Goal: Task Accomplishment & Management: Complete application form

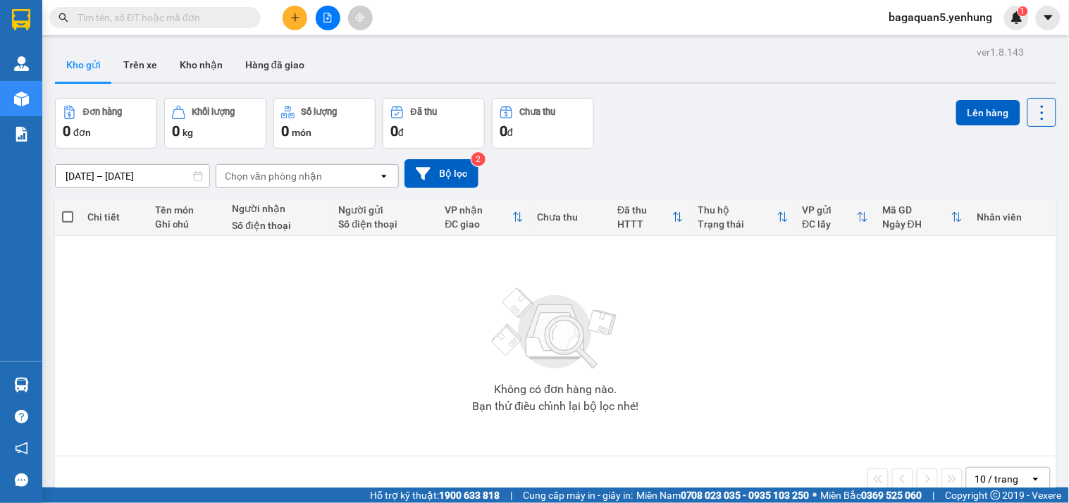
click at [332, 25] on button at bounding box center [328, 18] width 25 height 25
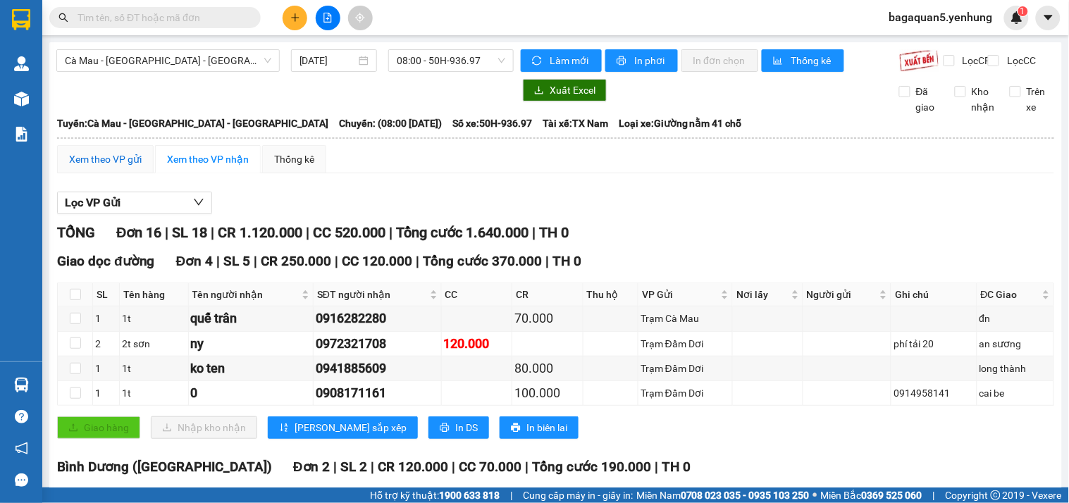
click at [123, 167] on div "Xem theo VP gửi" at bounding box center [105, 160] width 73 height 16
click at [447, 66] on span "08:00 - 50H-936.97" at bounding box center [451, 60] width 109 height 21
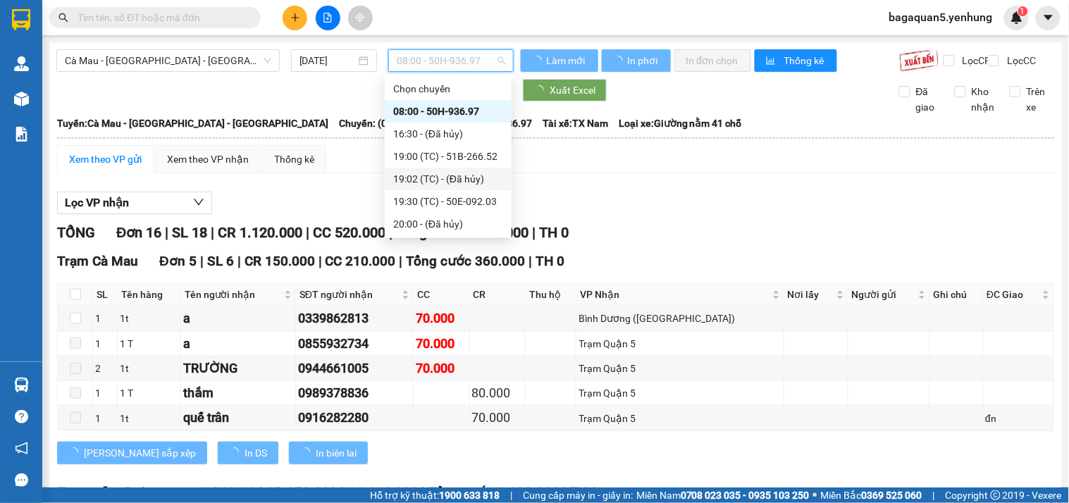
click at [420, 156] on div "19:00 (TC) - 51B-266.52" at bounding box center [448, 157] width 110 height 16
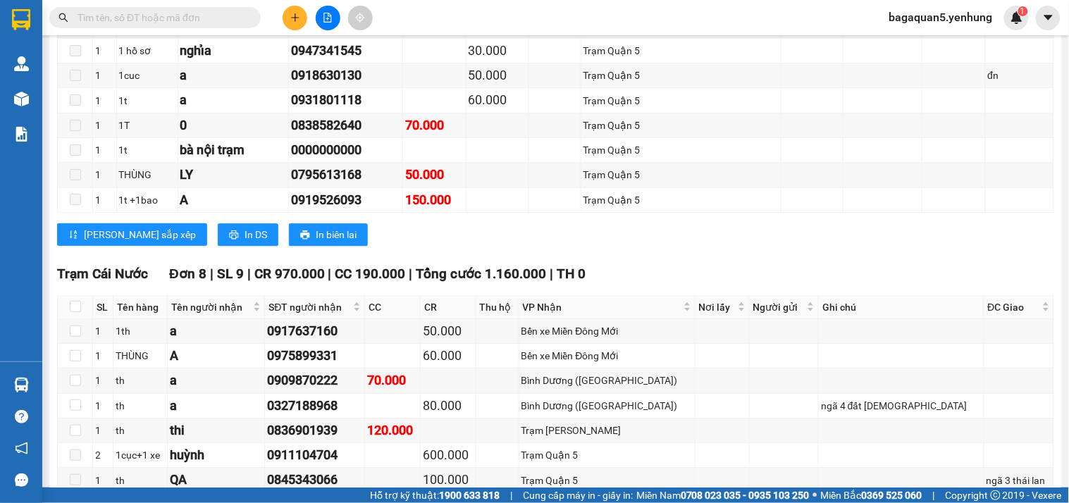
scroll to position [1096, 0]
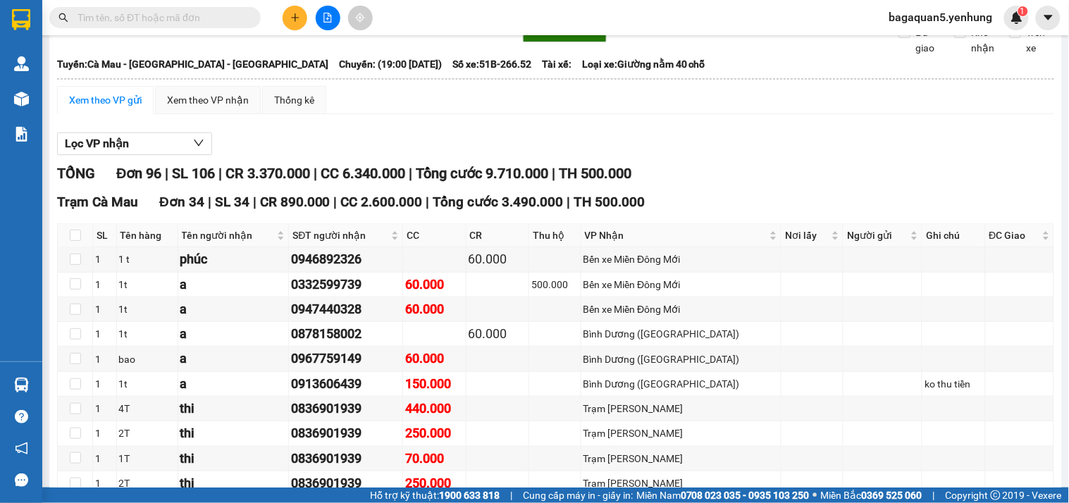
scroll to position [0, 0]
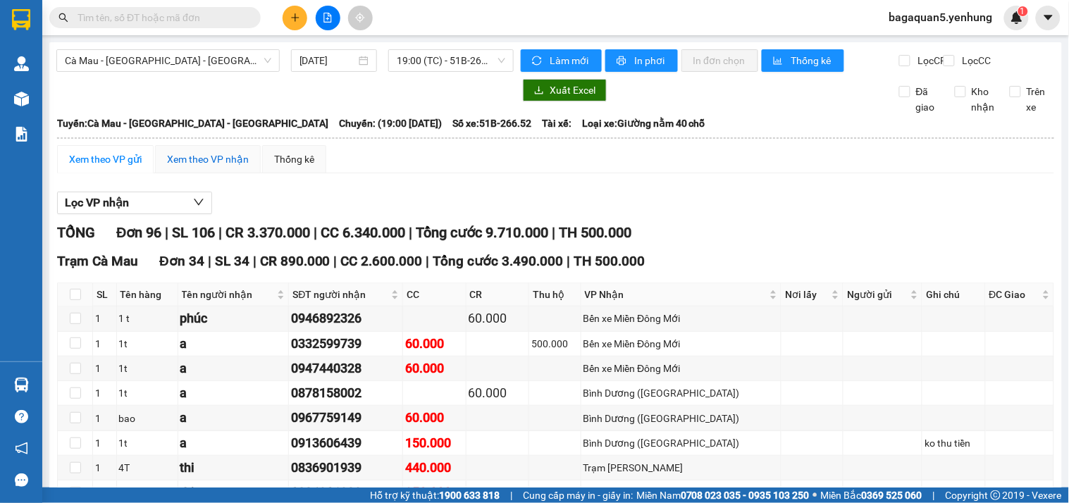
click at [201, 167] on div "Xem theo VP nhận" at bounding box center [208, 160] width 82 height 16
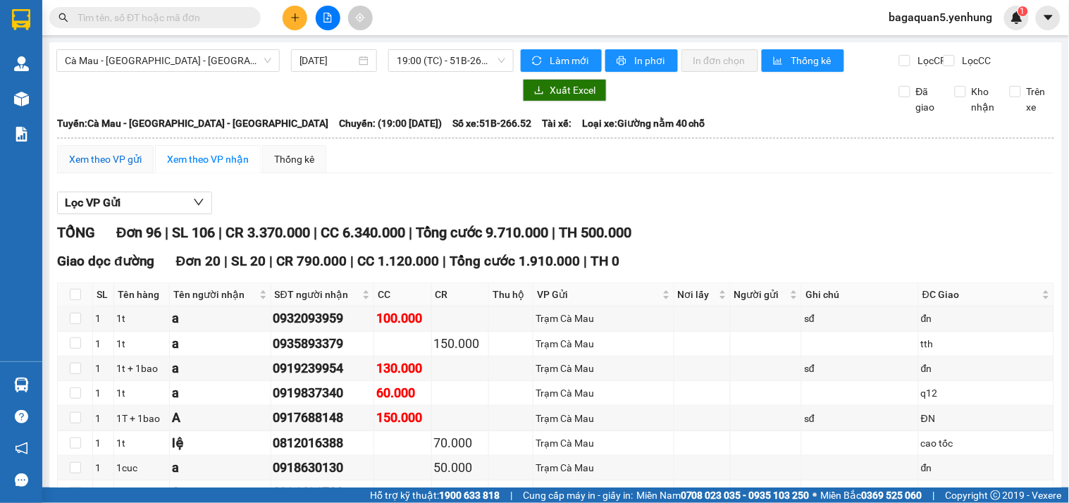
click at [131, 167] on div "Xem theo VP gửi" at bounding box center [105, 160] width 73 height 16
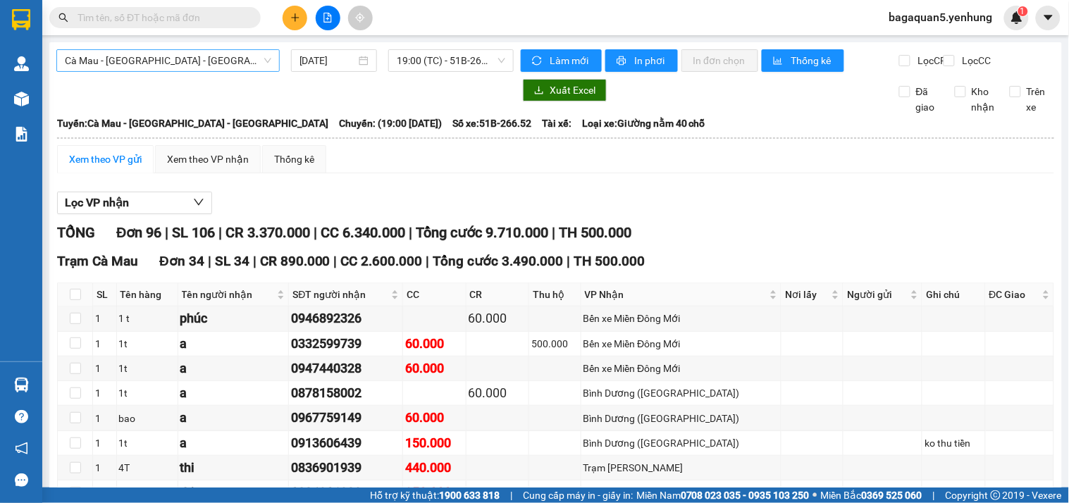
click at [200, 66] on span "Cà Mau - [GEOGRAPHIC_DATA] - [GEOGRAPHIC_DATA]" at bounding box center [168, 60] width 206 height 21
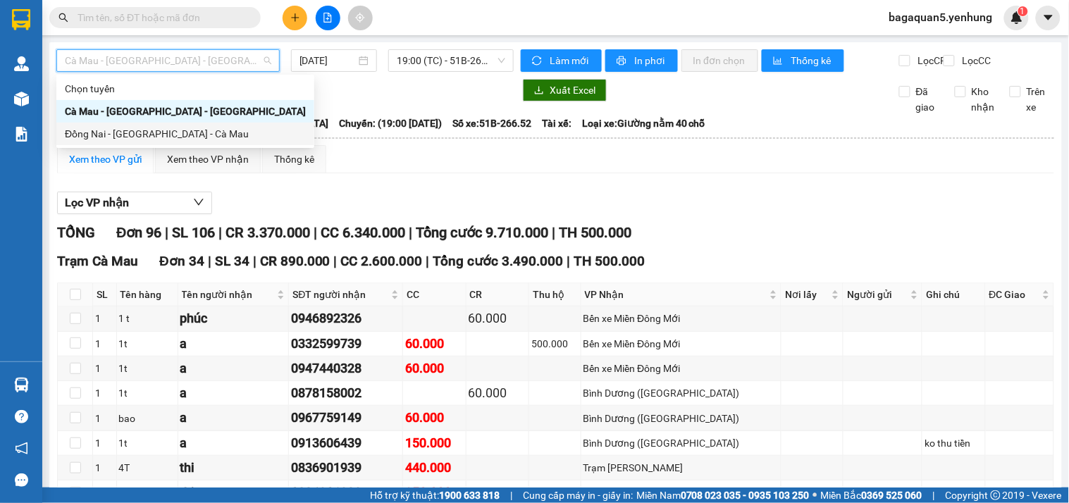
click at [151, 131] on div "Đồng Nai - [GEOGRAPHIC_DATA] - Cà Mau" at bounding box center [185, 134] width 241 height 16
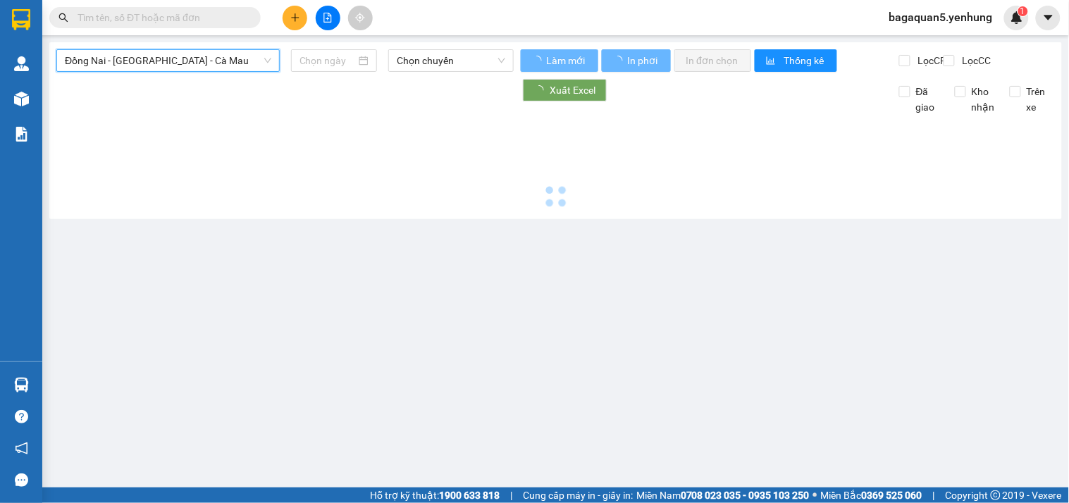
type input "[DATE]"
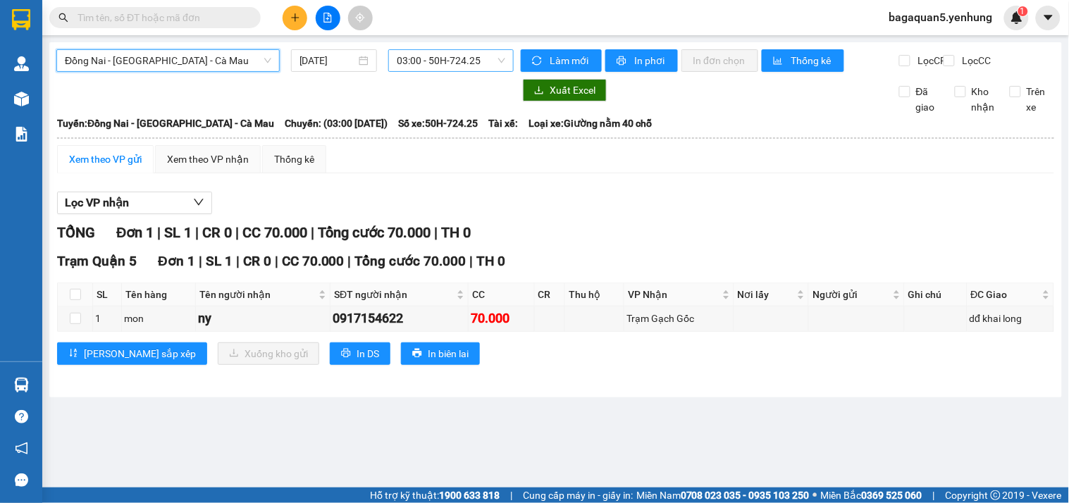
click at [419, 56] on span "03:00 - 50H-724.25" at bounding box center [451, 60] width 109 height 21
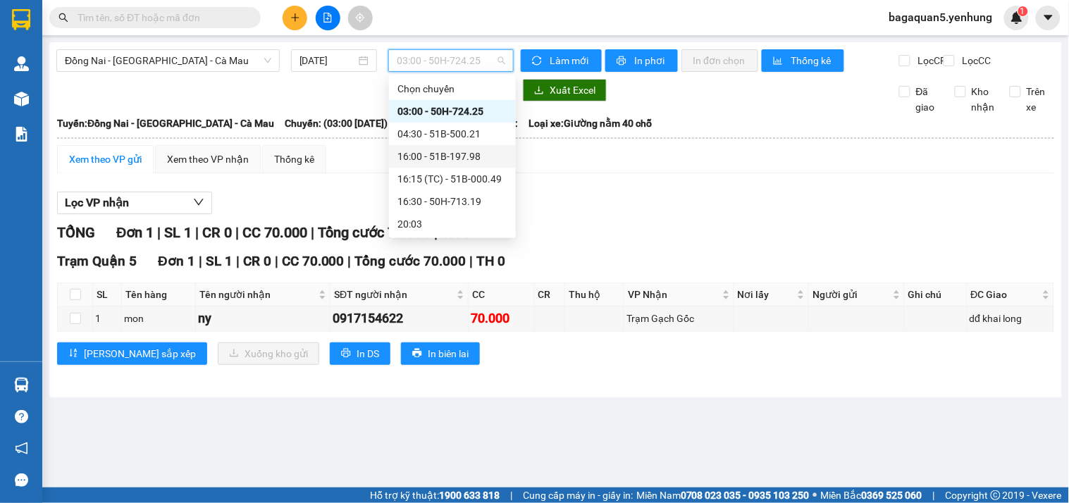
click at [409, 154] on div "16:00 - 51B-197.98" at bounding box center [452, 157] width 110 height 16
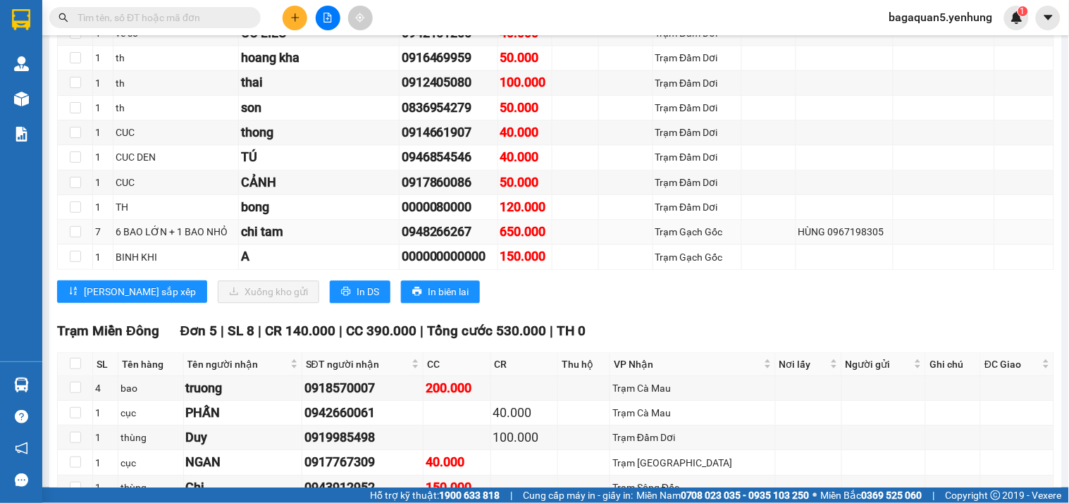
scroll to position [882, 0]
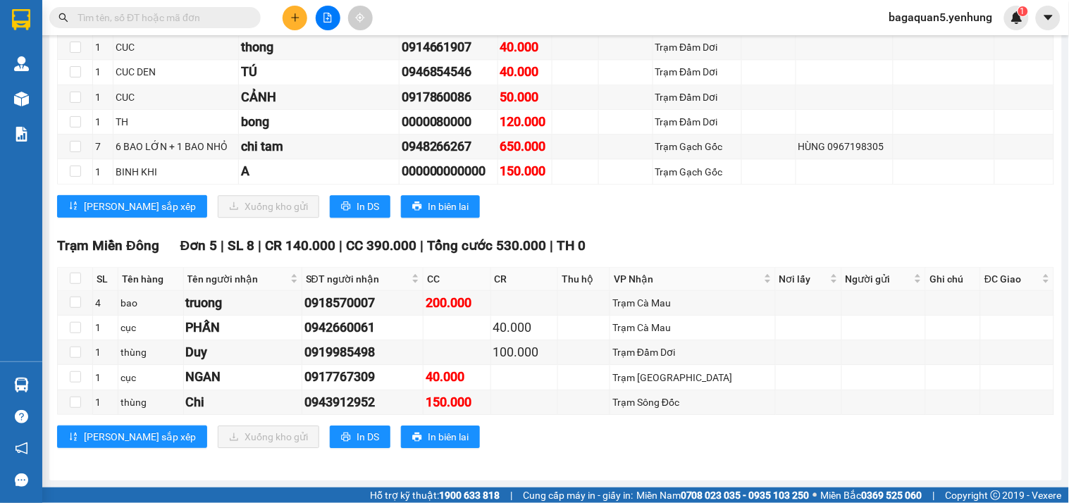
click at [959, 8] on span "bagaquan5.yenhung" at bounding box center [941, 17] width 126 height 18
click at [957, 15] on span "bagaquan5.yenhung" at bounding box center [941, 17] width 126 height 18
click at [956, 16] on span "bagaquan5.yenhung" at bounding box center [941, 17] width 126 height 18
click at [935, 46] on span "Đăng xuất" at bounding box center [948, 44] width 97 height 16
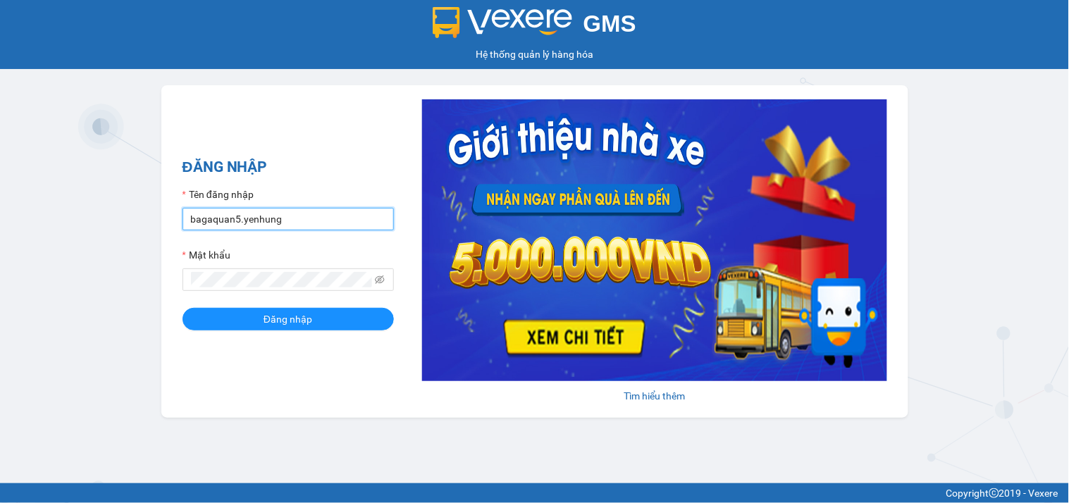
click at [320, 208] on input "bagaquan5.yenhung" at bounding box center [288, 219] width 211 height 23
click at [319, 208] on input "bagaquan5.yenhung" at bounding box center [288, 219] width 211 height 23
type input "bagamdm.yenhung"
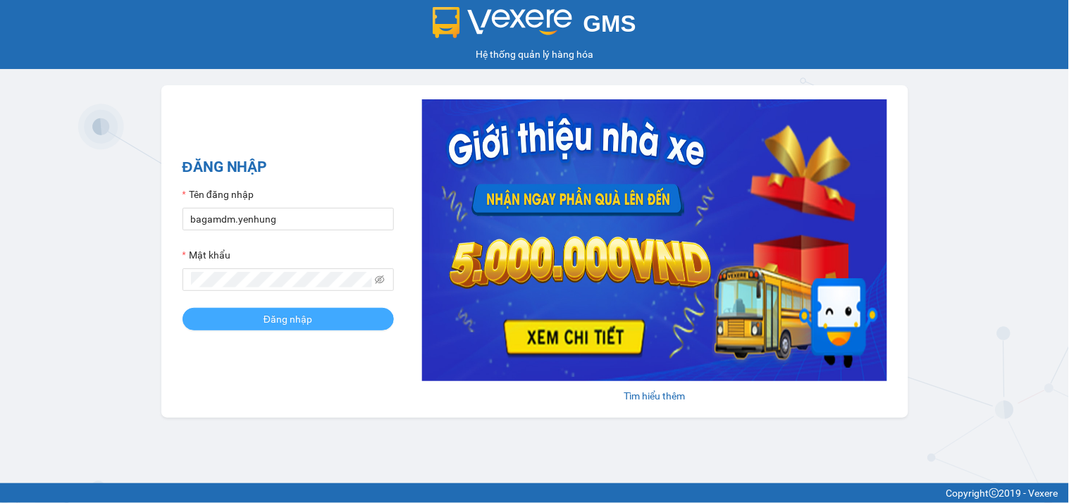
click at [304, 311] on button "Đăng nhập" at bounding box center [288, 319] width 211 height 23
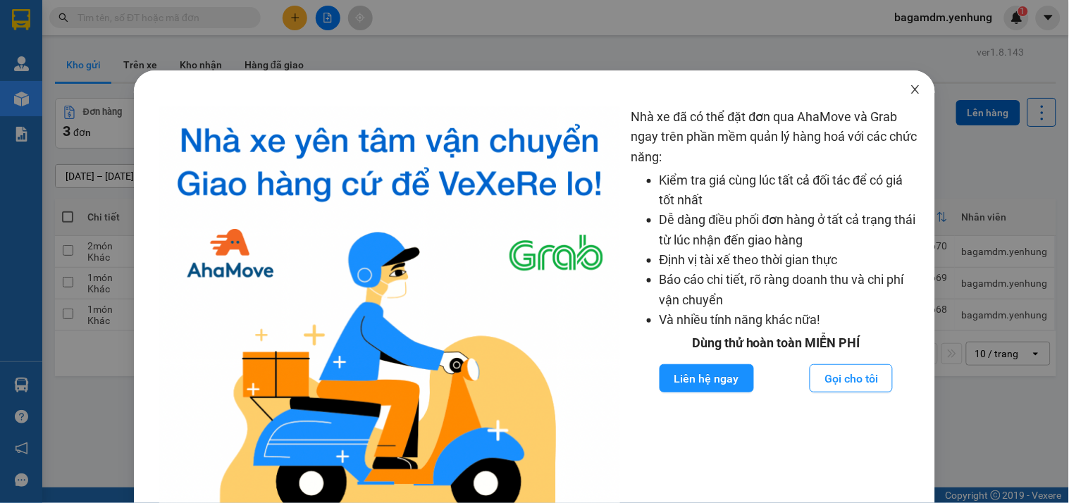
click at [910, 87] on icon "close" at bounding box center [915, 89] width 11 height 11
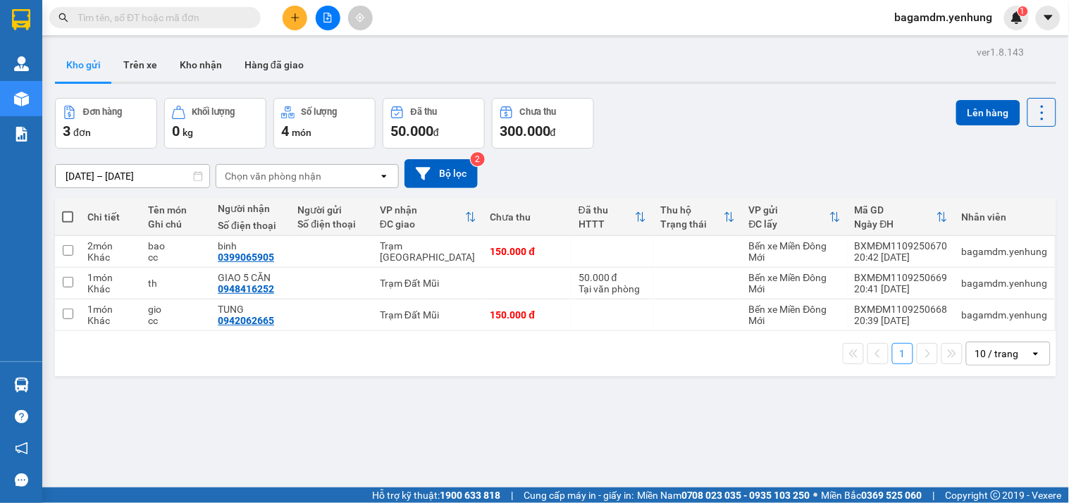
click at [66, 223] on label at bounding box center [67, 217] width 11 height 14
click at [68, 210] on input "checkbox" at bounding box center [68, 210] width 0 height 0
checkbox input "true"
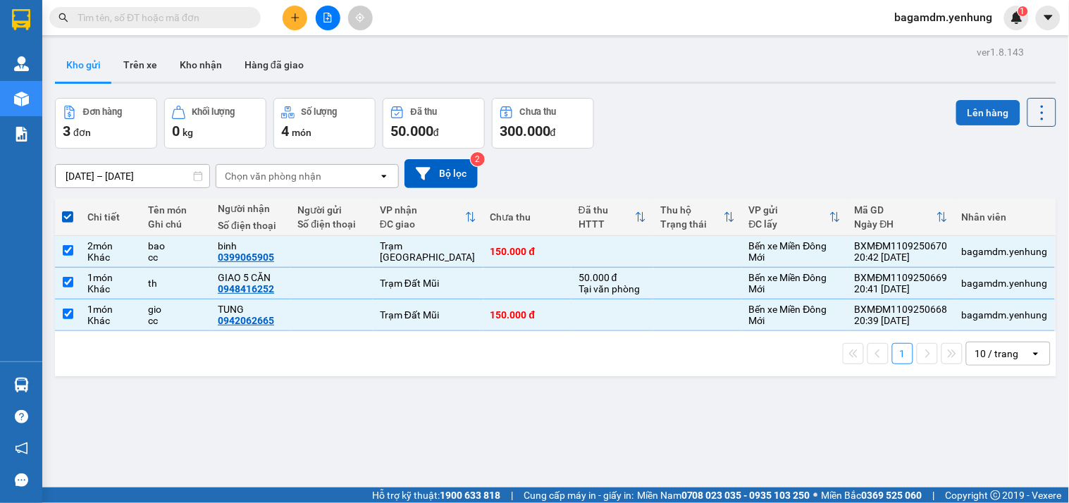
click at [968, 113] on button "Lên hàng" at bounding box center [988, 112] width 64 height 25
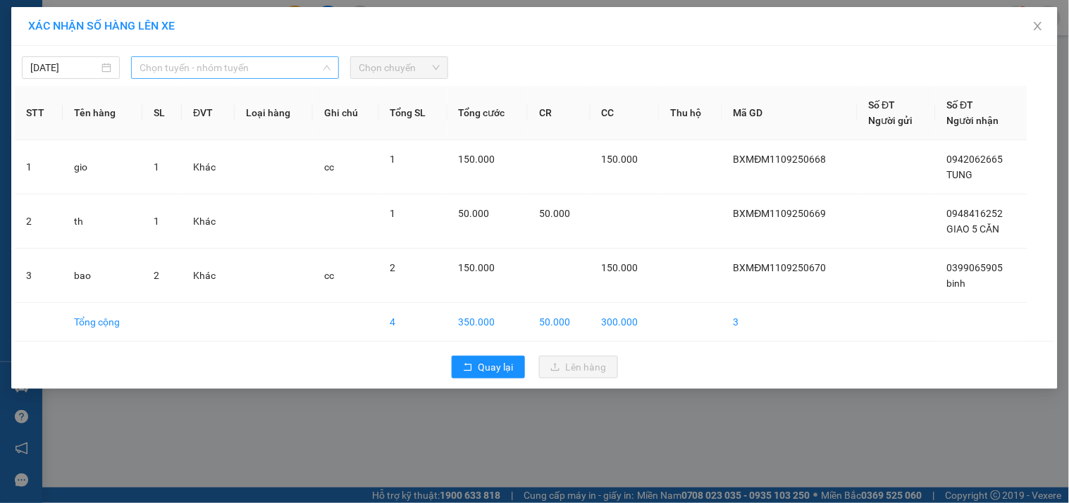
click at [162, 74] on span "Chọn tuyến - nhóm tuyến" at bounding box center [235, 67] width 191 height 21
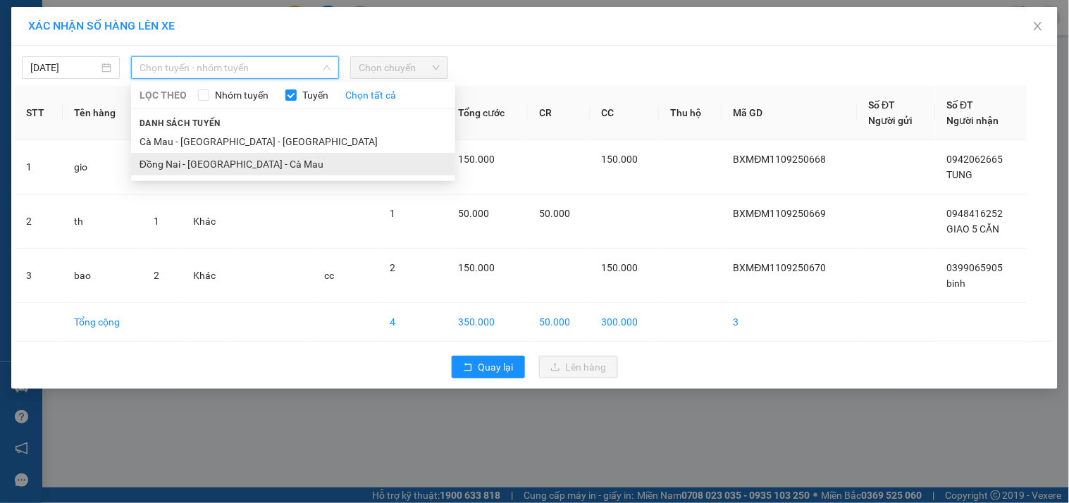
click at [170, 160] on li "Đồng Nai - [GEOGRAPHIC_DATA] - Cà Mau" at bounding box center [293, 164] width 324 height 23
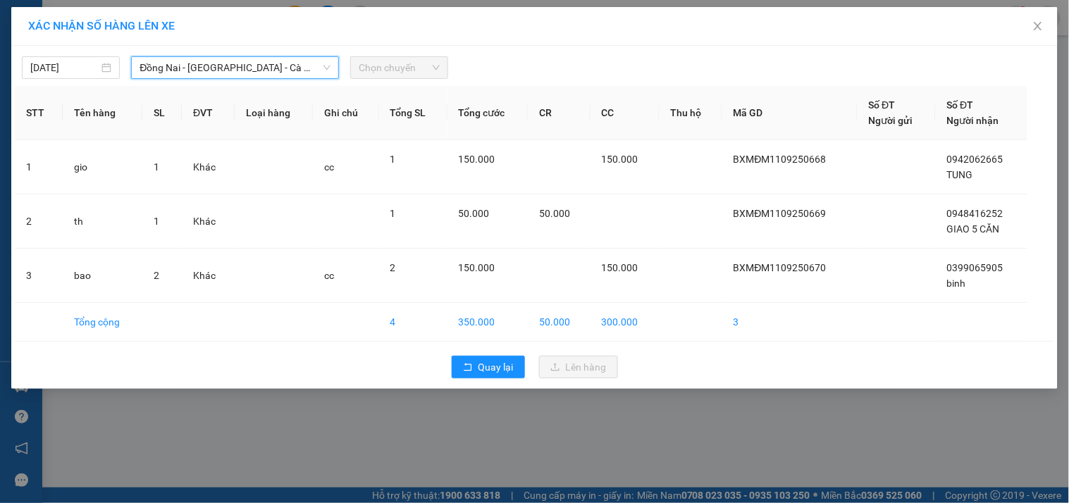
click at [363, 71] on span "Chọn chuyến" at bounding box center [399, 67] width 81 height 21
click at [377, 71] on span "Chọn chuyến" at bounding box center [399, 67] width 81 height 21
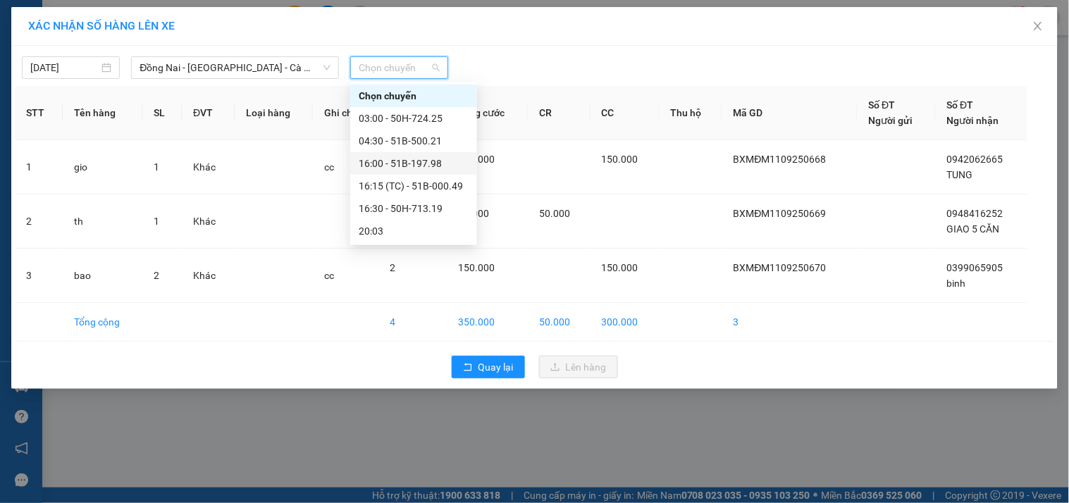
click at [383, 163] on div "16:00 - 51B-197.98" at bounding box center [414, 164] width 110 height 16
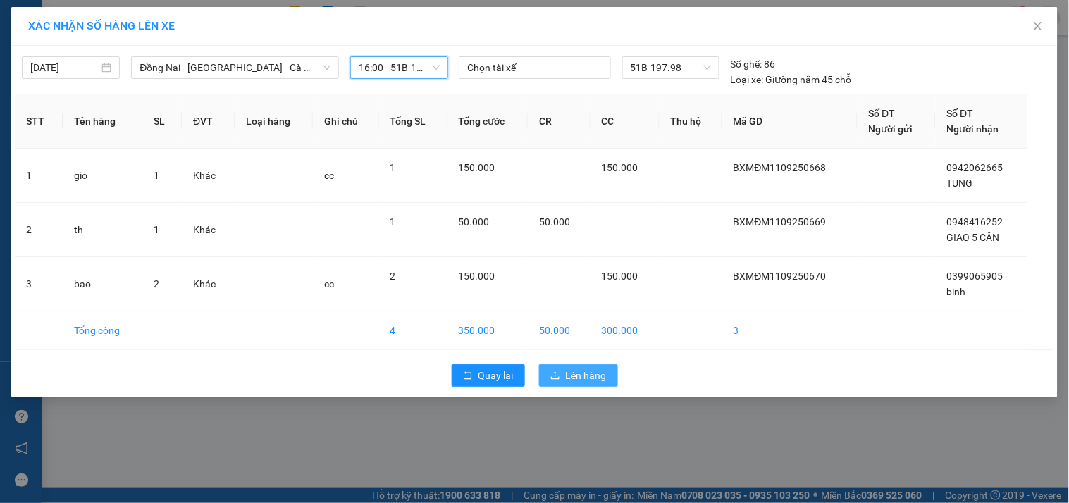
click at [581, 374] on span "Lên hàng" at bounding box center [586, 376] width 41 height 16
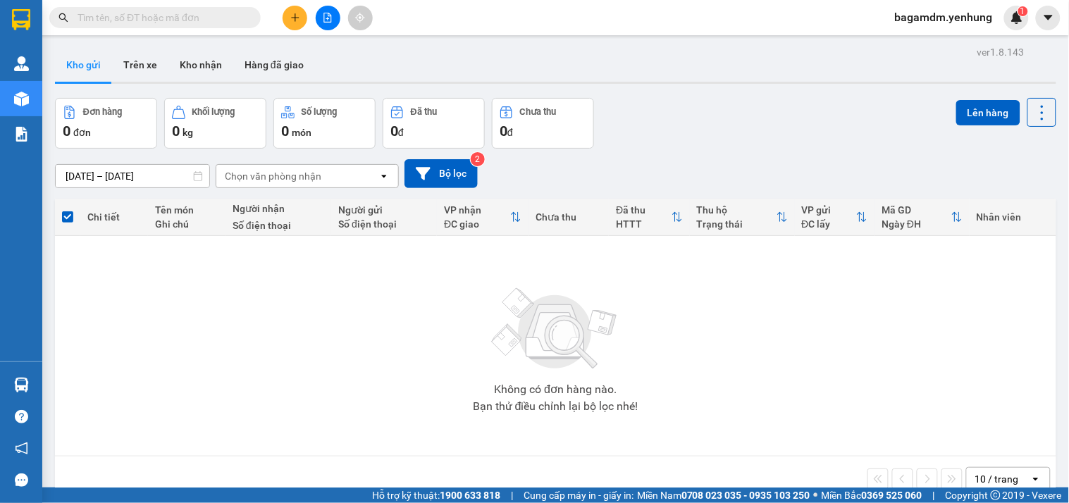
click at [333, 32] on div "Kết quả tìm kiếm ( 0 ) Bộ lọc No Data bagamdm.yenhung 1" at bounding box center [534, 17] width 1069 height 35
click at [333, 21] on button at bounding box center [328, 18] width 25 height 25
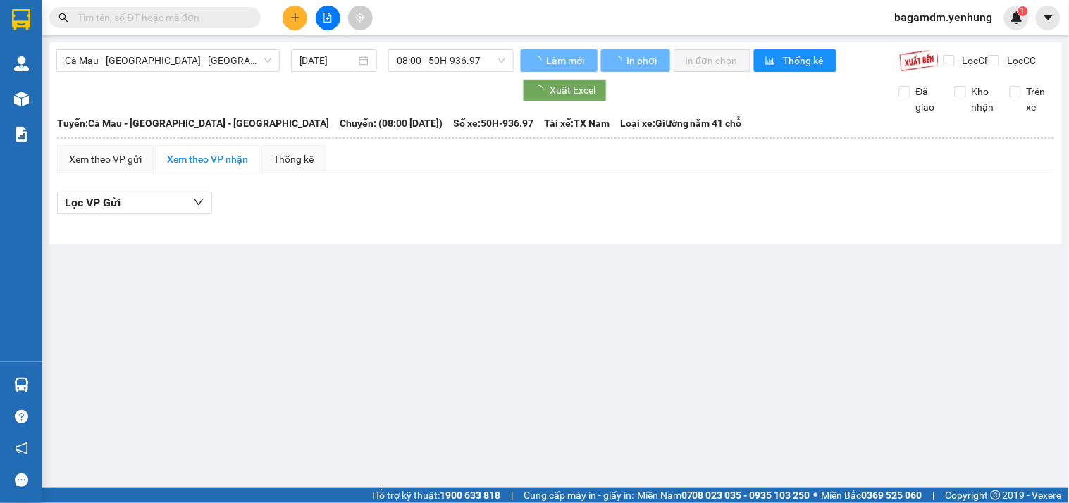
click at [202, 66] on span "Cà Mau - [GEOGRAPHIC_DATA] - [GEOGRAPHIC_DATA]" at bounding box center [168, 60] width 206 height 21
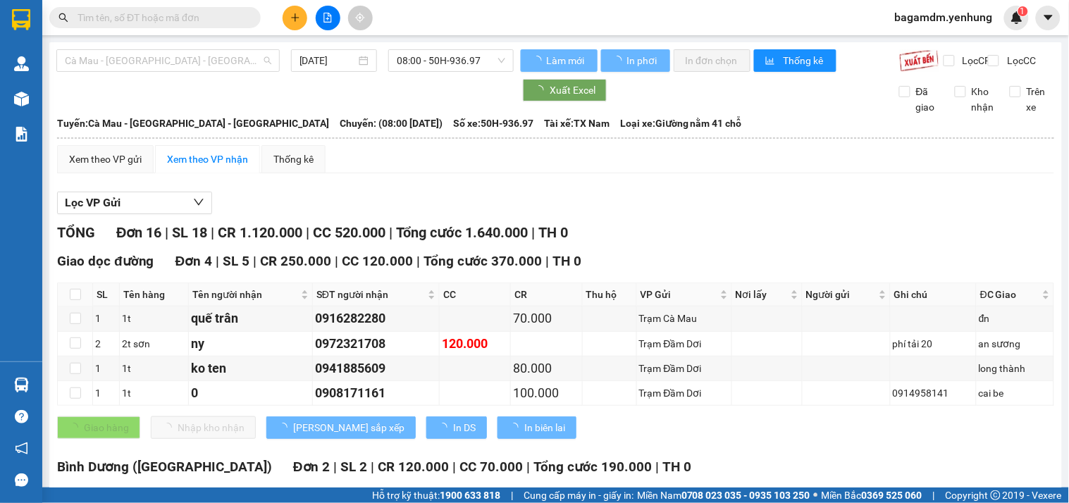
click at [103, 129] on b "Tuyến: Cà Mau - [GEOGRAPHIC_DATA] - [GEOGRAPHIC_DATA]" at bounding box center [193, 123] width 272 height 11
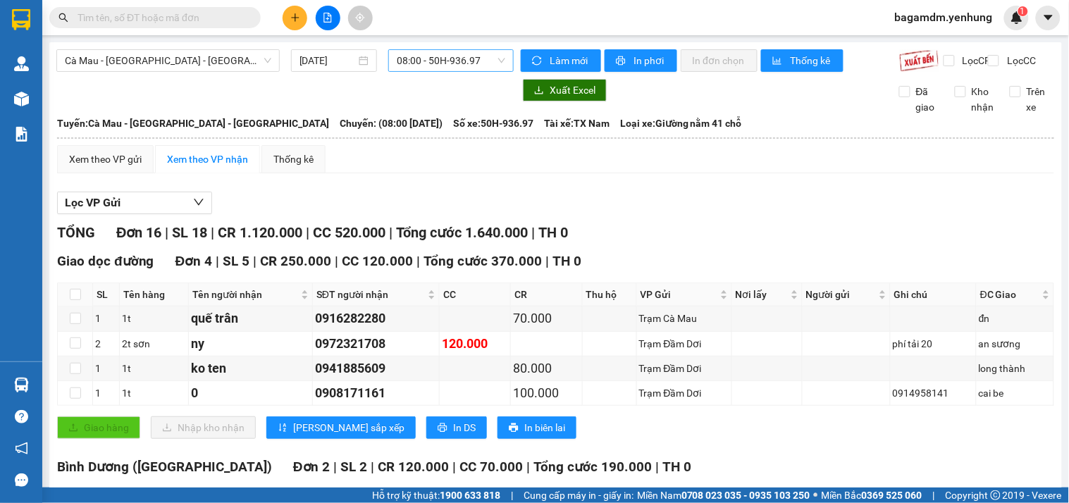
click at [420, 59] on span "08:00 - 50H-936.97" at bounding box center [451, 60] width 109 height 21
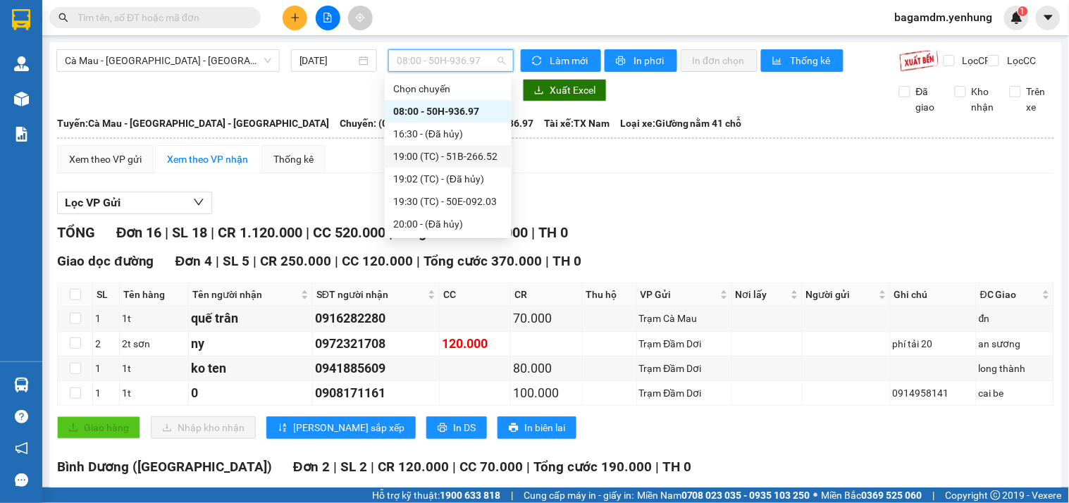
click at [414, 165] on div "19:00 (TC) - 51B-266.52" at bounding box center [448, 156] width 127 height 23
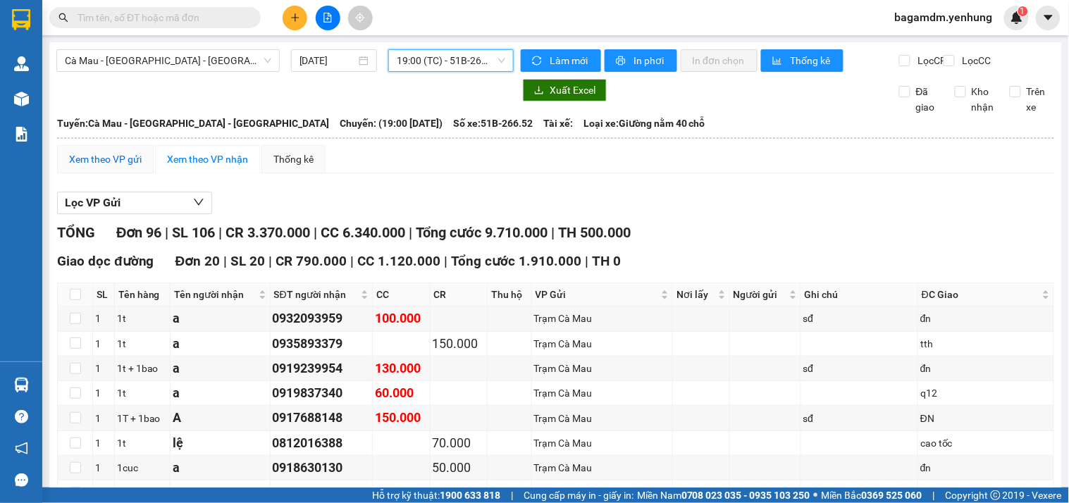
click at [109, 167] on div "Xem theo VP gửi" at bounding box center [105, 160] width 73 height 16
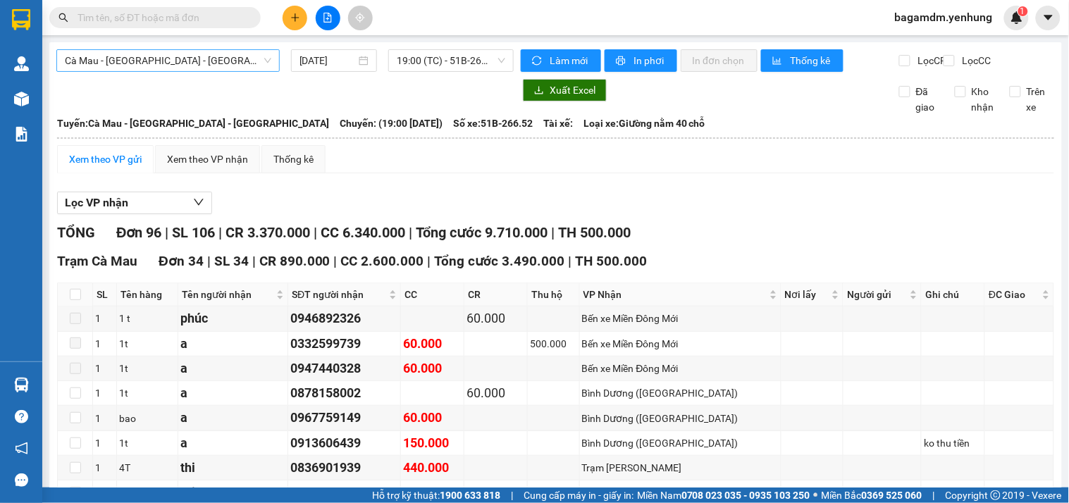
click at [151, 69] on span "Cà Mau - [GEOGRAPHIC_DATA] - [GEOGRAPHIC_DATA]" at bounding box center [168, 60] width 206 height 21
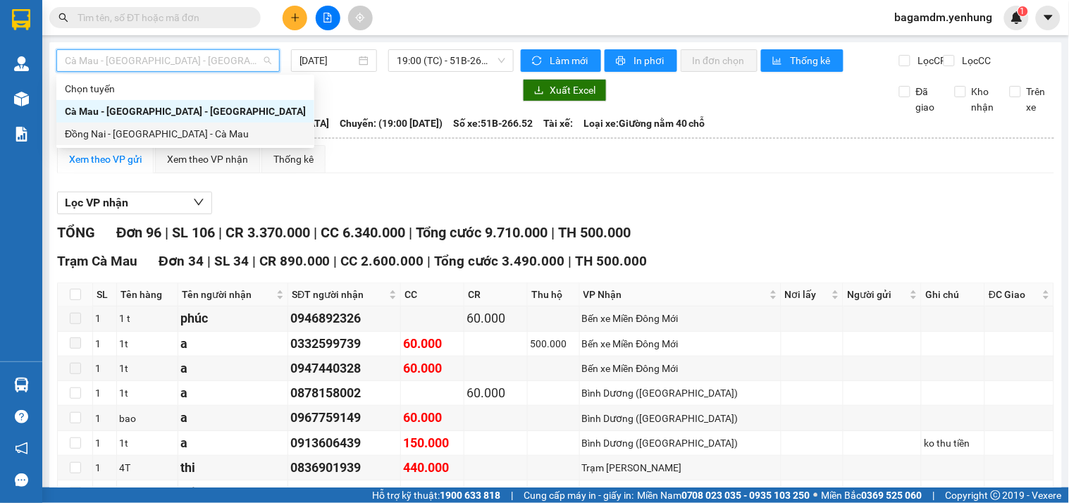
click at [120, 129] on div "Đồng Nai - [GEOGRAPHIC_DATA] - Cà Mau" at bounding box center [185, 134] width 241 height 16
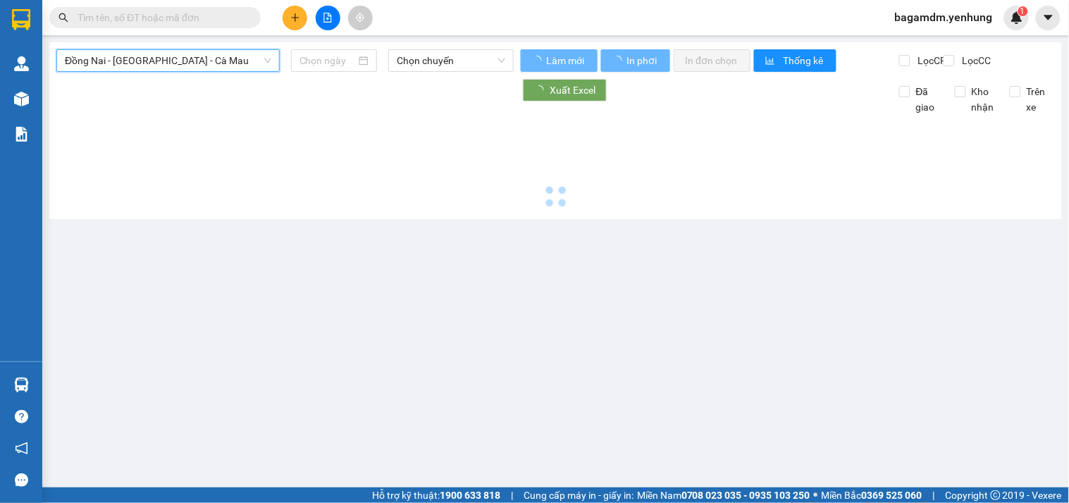
type input "[DATE]"
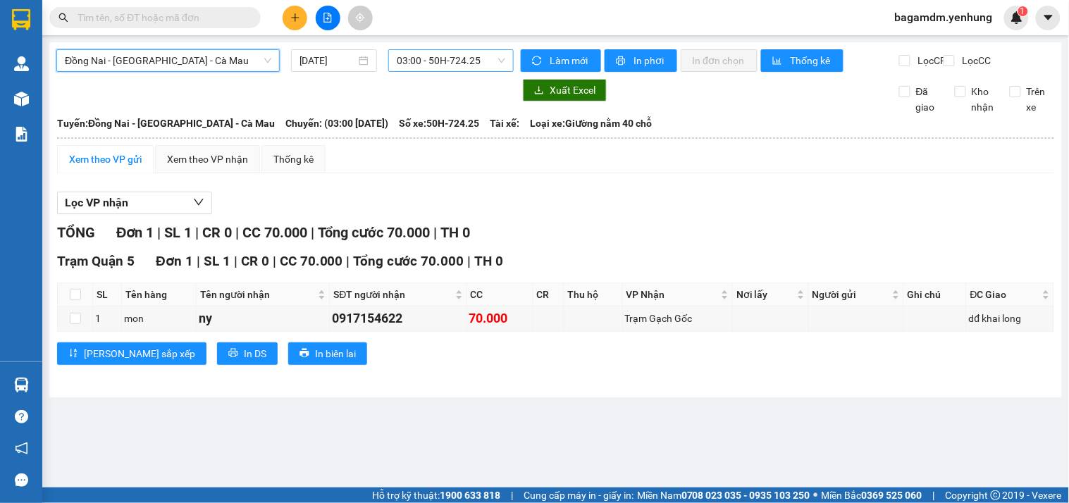
click at [427, 59] on span "03:00 - 50H-724.25" at bounding box center [451, 60] width 109 height 21
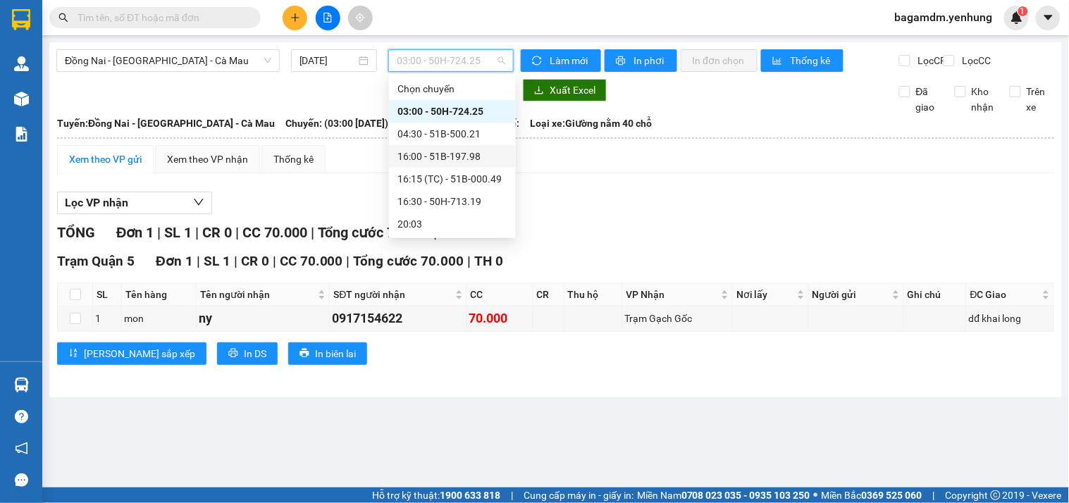
click at [412, 149] on div "16:00 - 51B-197.98" at bounding box center [452, 157] width 110 height 16
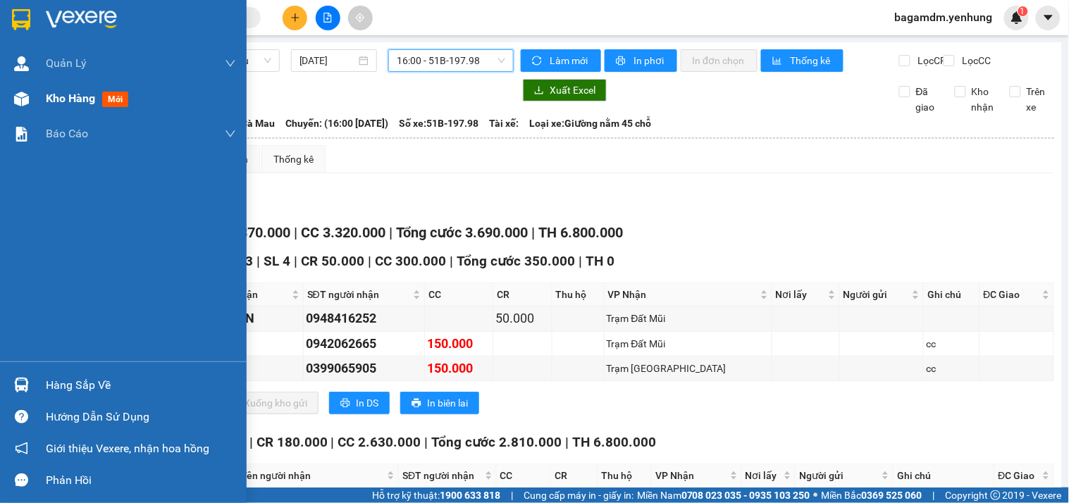
click at [70, 99] on span "Kho hàng" at bounding box center [70, 98] width 49 height 13
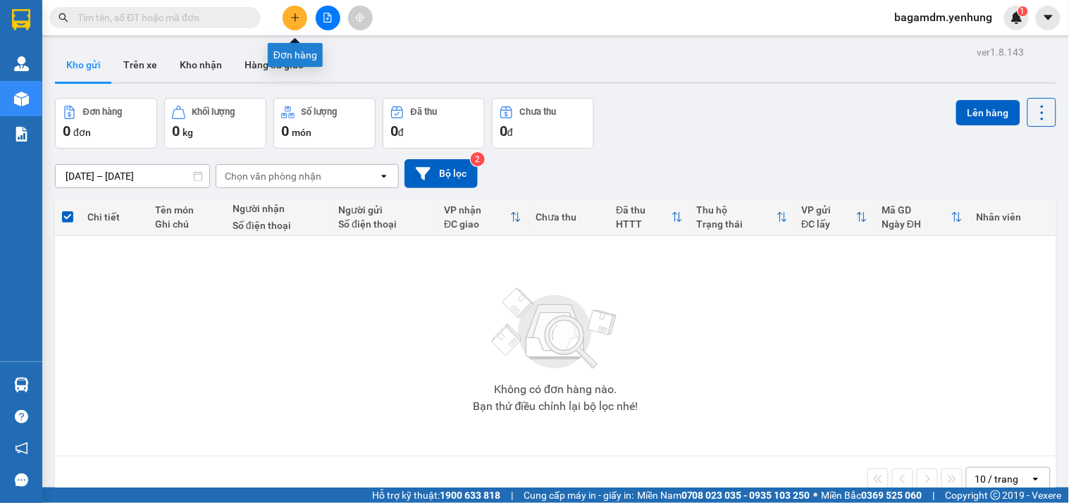
click at [297, 18] on icon "plus" at bounding box center [295, 18] width 10 height 10
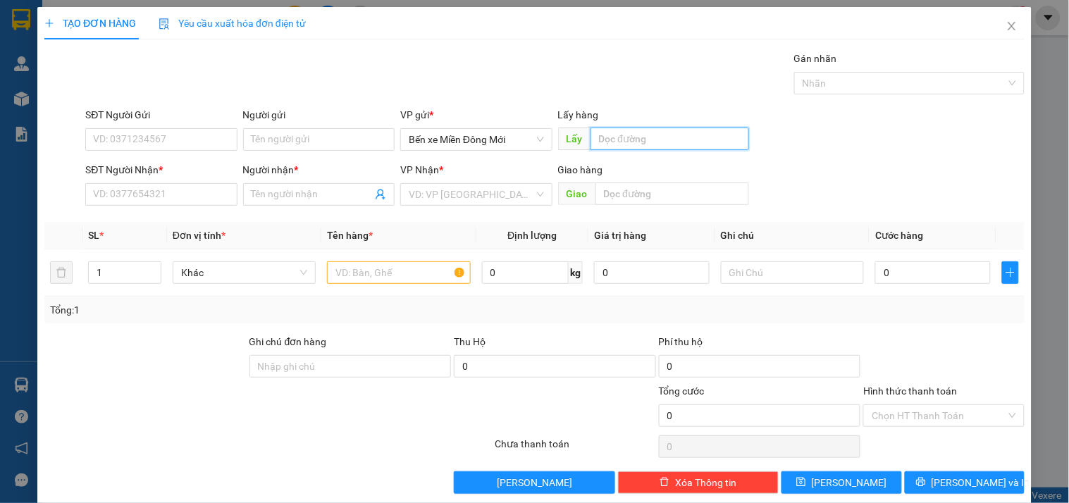
click at [631, 144] on input "text" at bounding box center [670, 139] width 159 height 23
type input "u"
type input "ù"
click at [628, 142] on input "text" at bounding box center [670, 139] width 159 height 23
type input "[PERSON_NAME]"
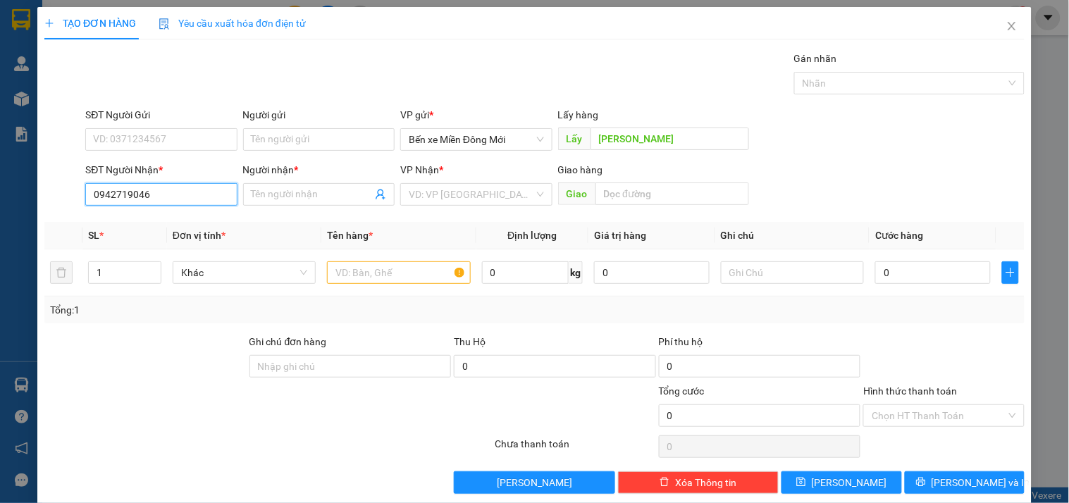
type input "0942719046"
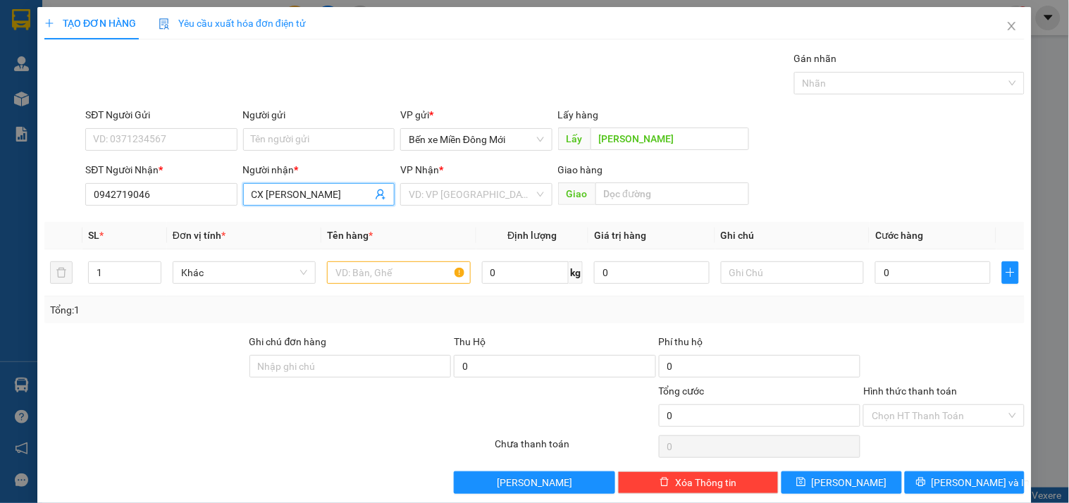
type input "CX [PERSON_NAME]"
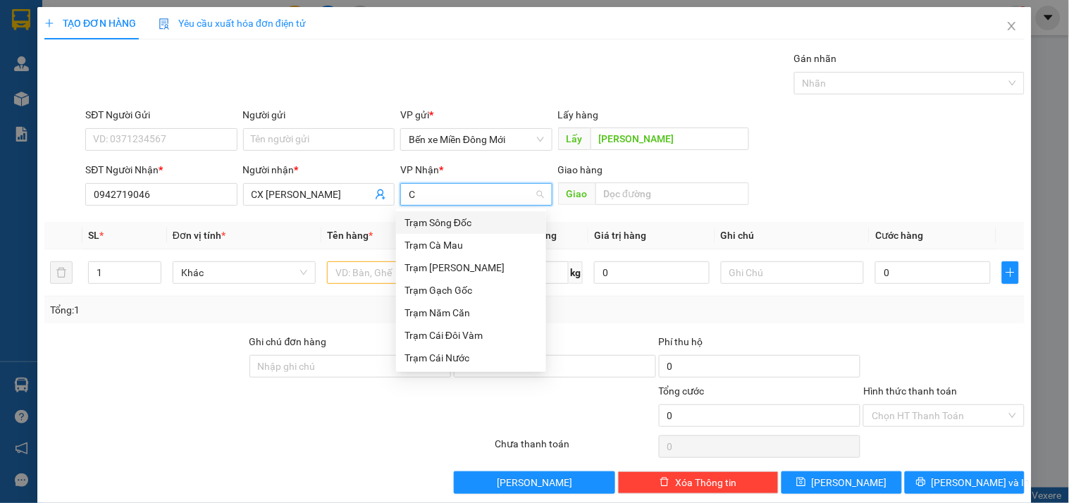
type input "CN"
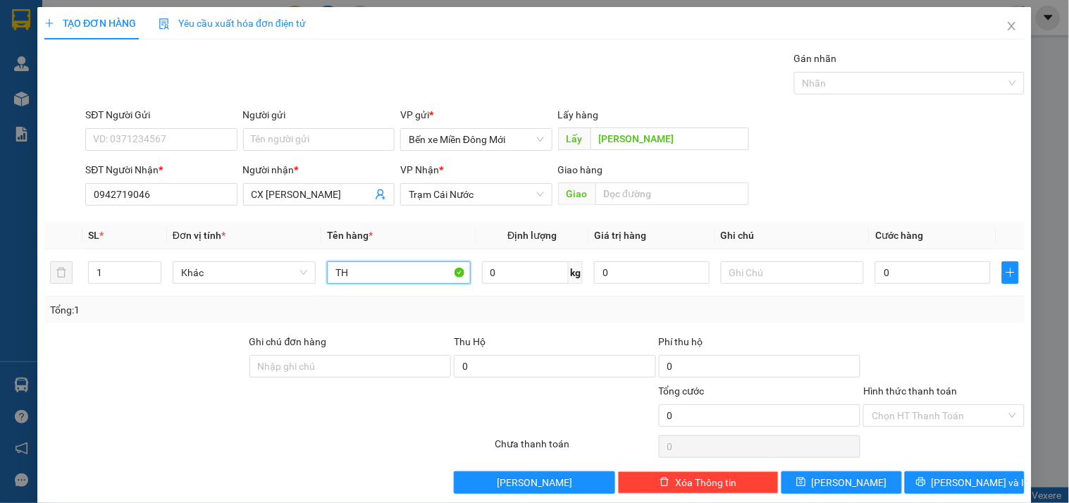
type input "TH"
type input "XE 98"
type input "1"
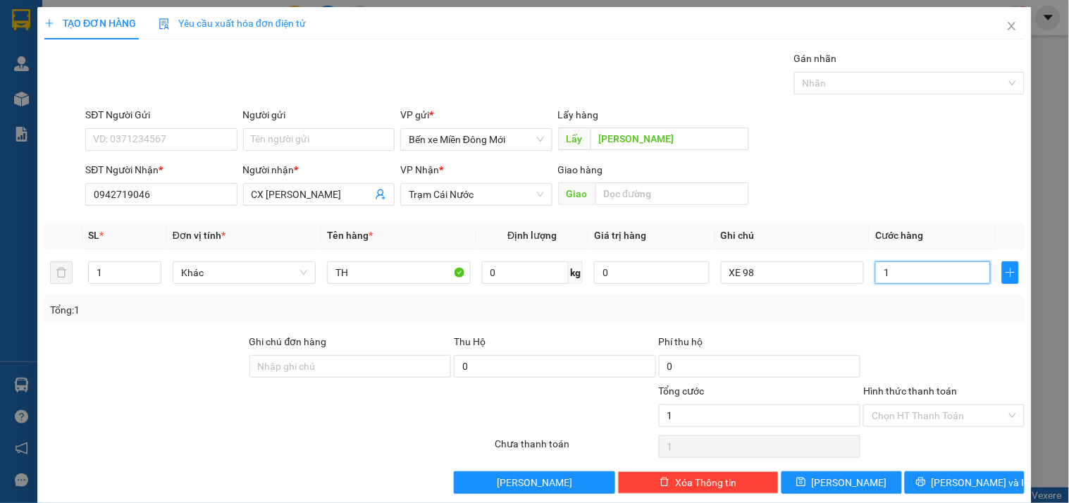
type input "10"
type input "100"
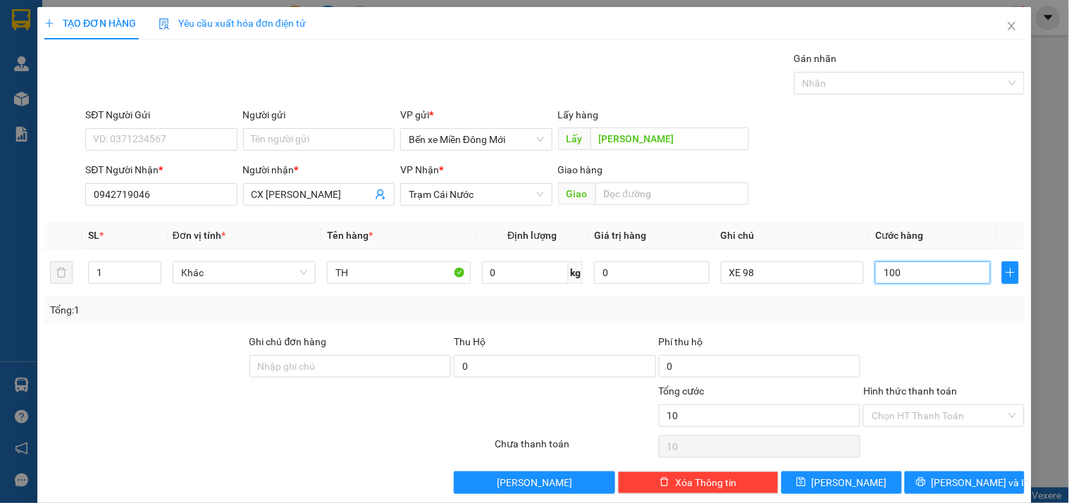
type input "100"
type input "100.000"
click at [851, 479] on button "[PERSON_NAME]" at bounding box center [841, 482] width 120 height 23
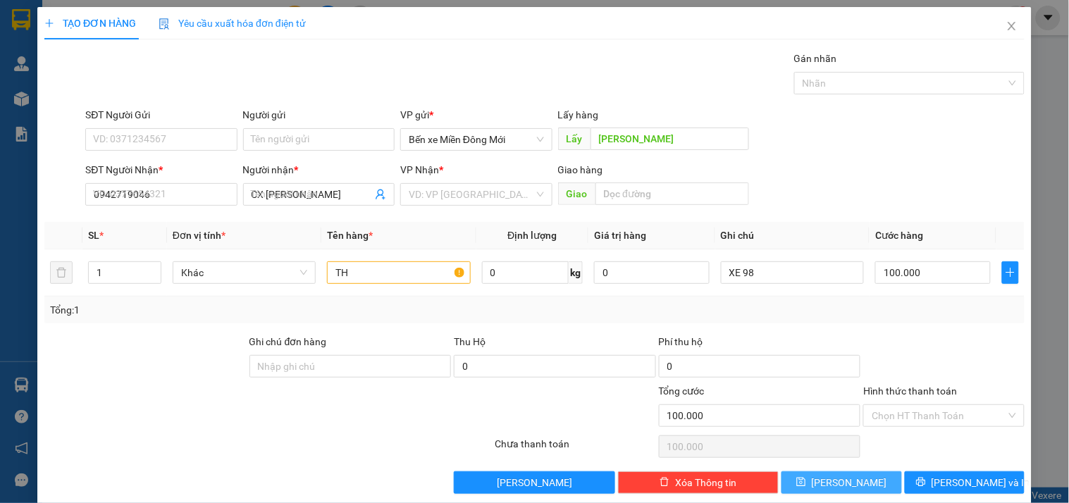
type input "0"
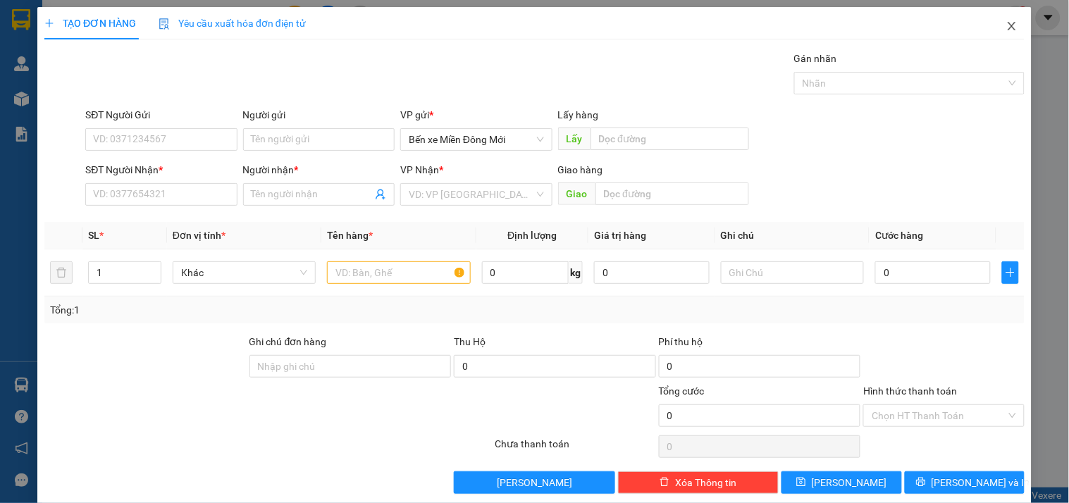
click at [1008, 23] on icon "close" at bounding box center [1012, 26] width 8 height 8
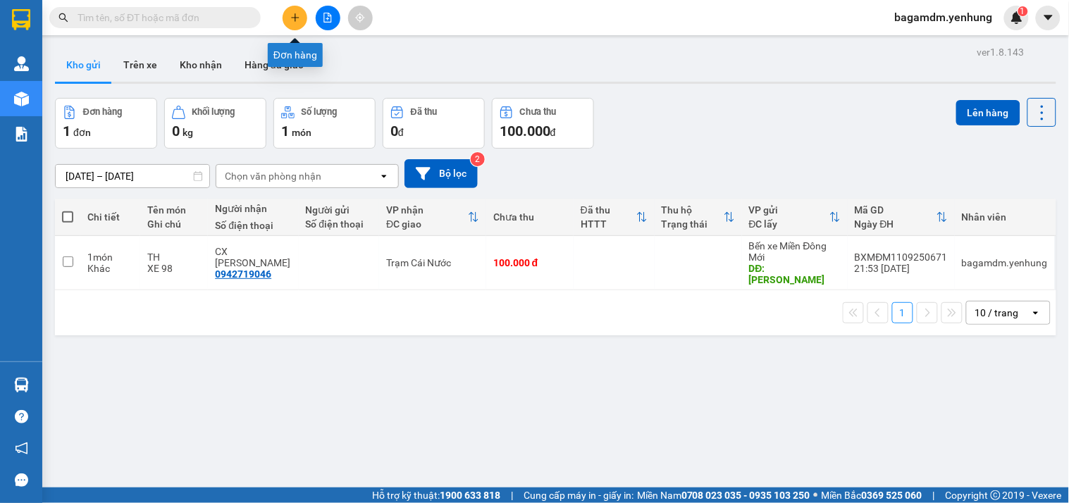
click at [297, 18] on icon "plus" at bounding box center [295, 18] width 10 height 10
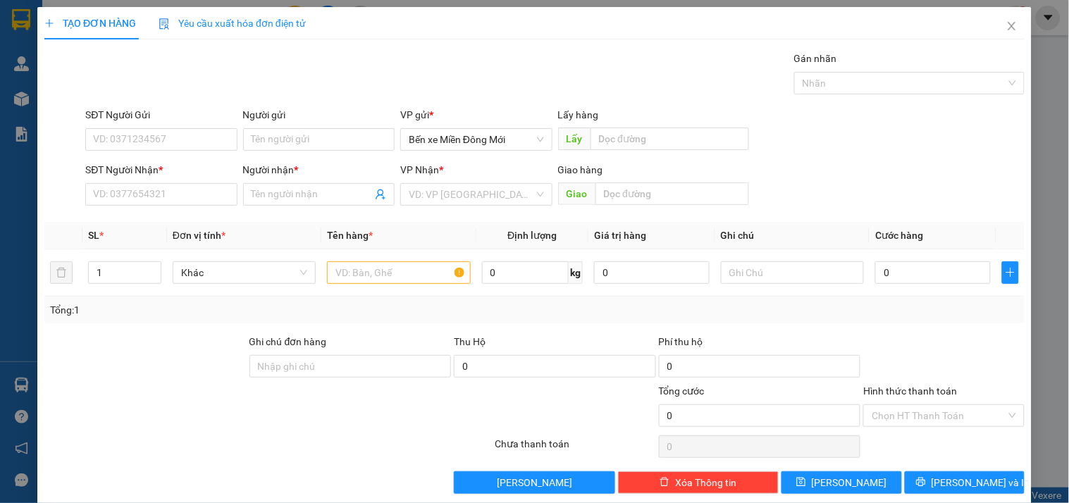
click at [593, 412] on div at bounding box center [574, 407] width 163 height 49
drag, startPoint x: 602, startPoint y: 393, endPoint x: 617, endPoint y: 376, distance: 21.9
click at [617, 376] on input "0" at bounding box center [555, 366] width 202 height 23
click at [624, 147] on input "text" at bounding box center [670, 139] width 159 height 23
type input "BẾN CAM"
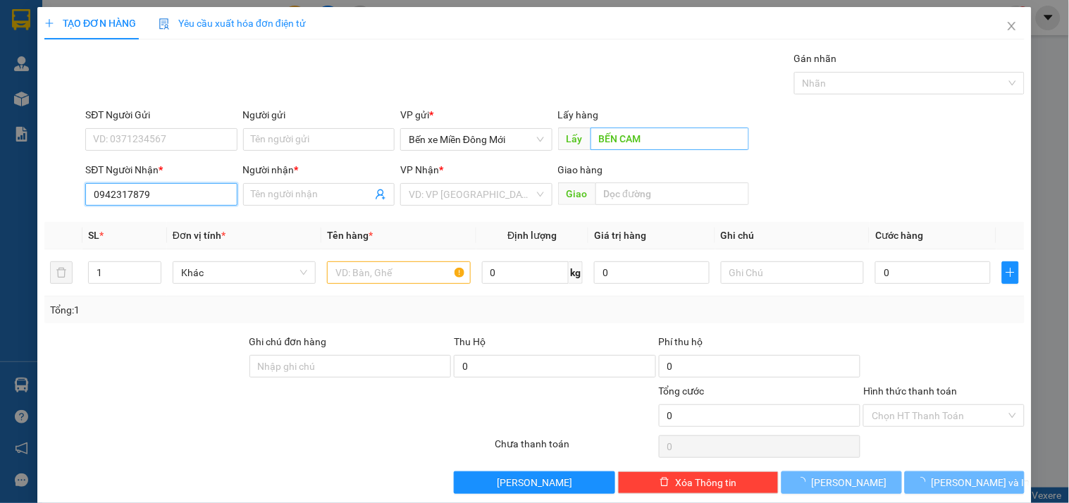
type input "0942317879"
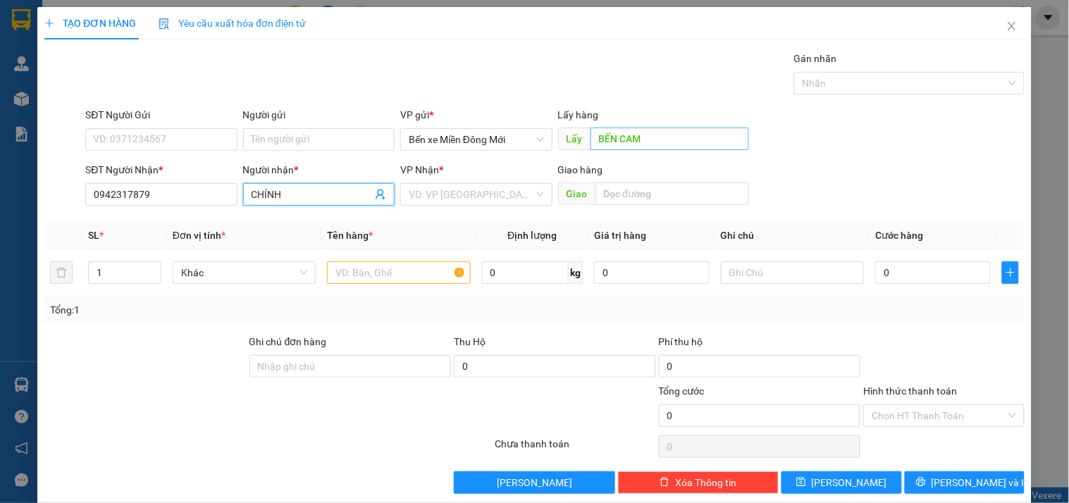
type input "CHÍNH"
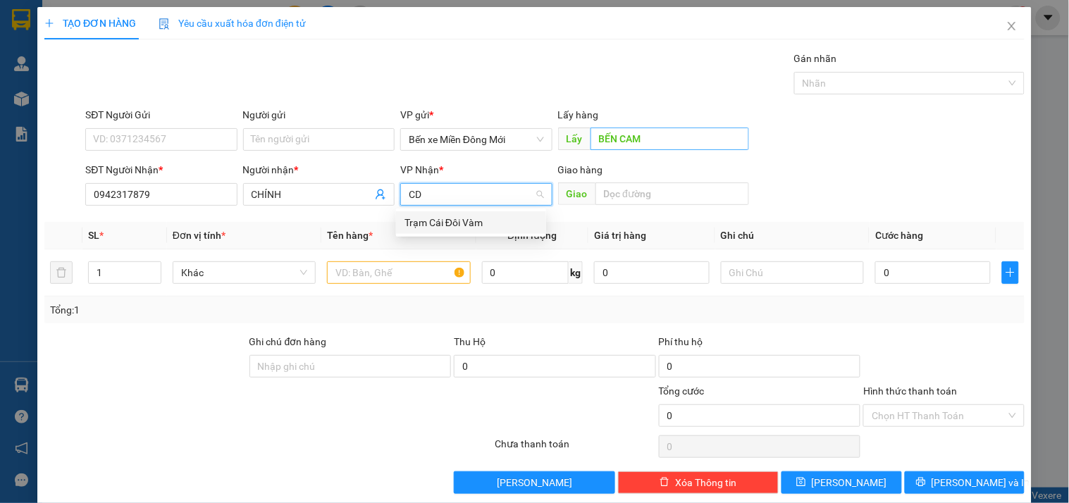
type input "CDV"
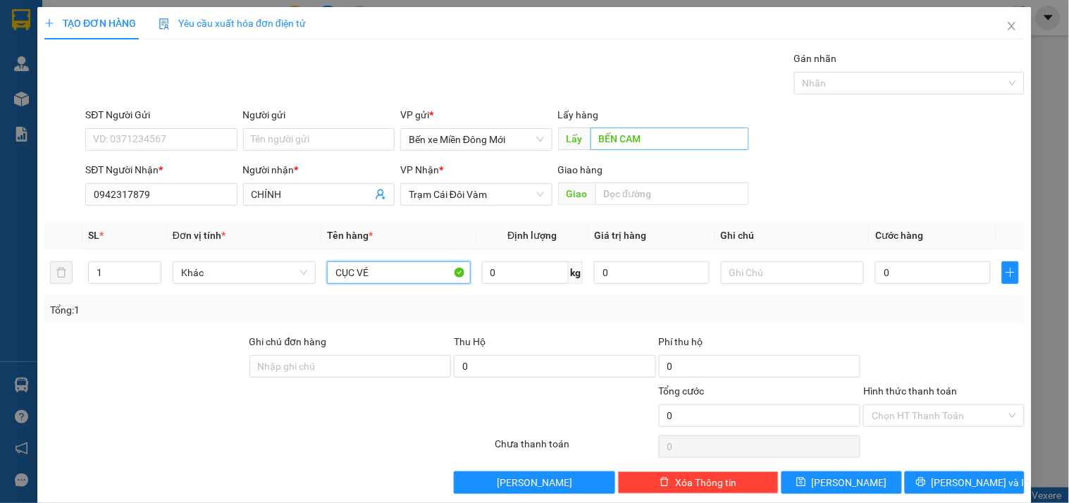
type input "CỤC VÉ"
type input "XE 19"
type input "7"
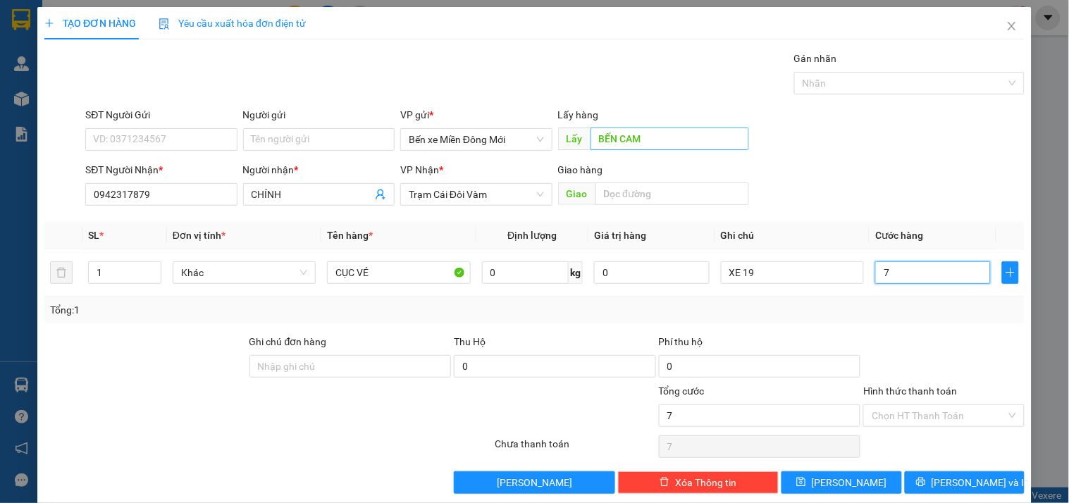
type input "70"
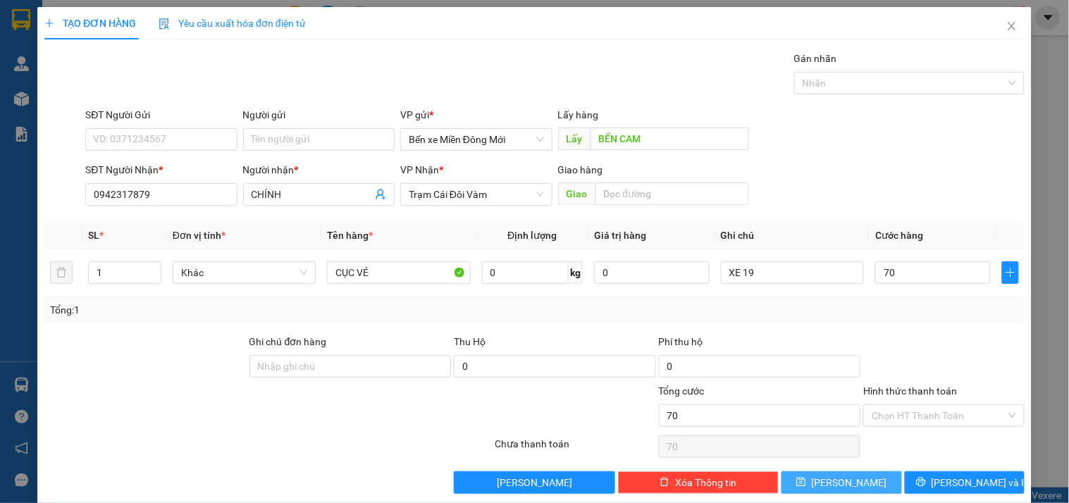
type input "70.000"
click at [813, 481] on button "[PERSON_NAME]" at bounding box center [841, 482] width 120 height 23
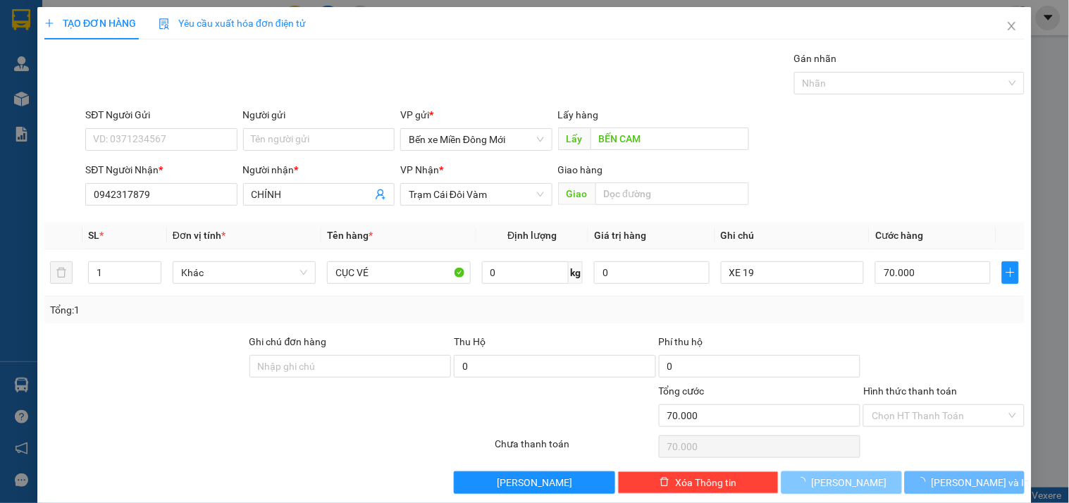
type input "0"
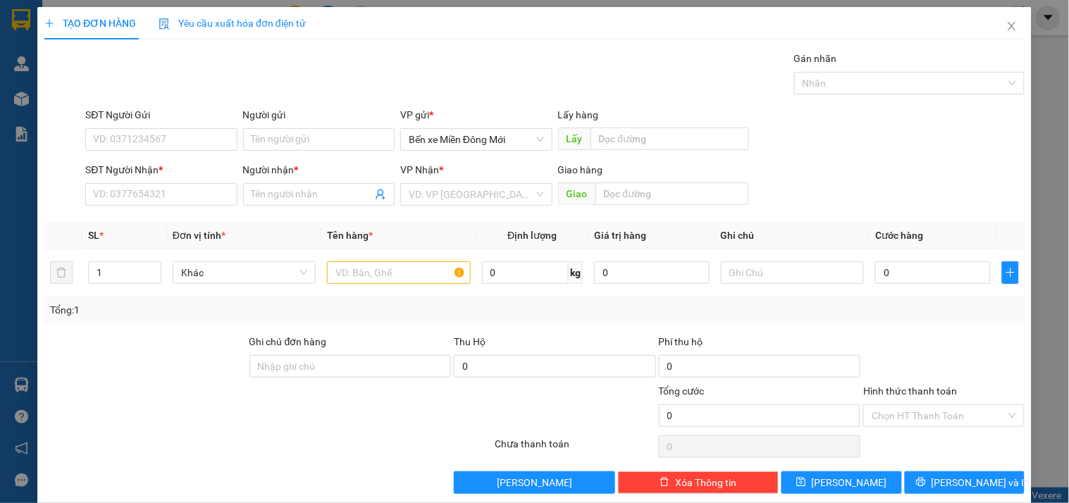
scroll to position [1, 0]
click at [1008, 24] on span "Close" at bounding box center [1011, 25] width 39 height 39
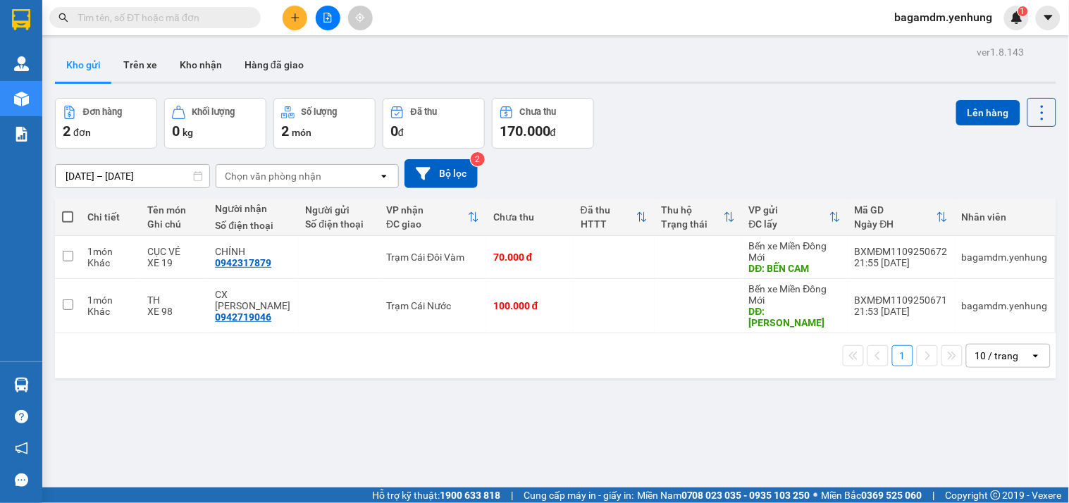
click at [320, 17] on button at bounding box center [328, 18] width 25 height 25
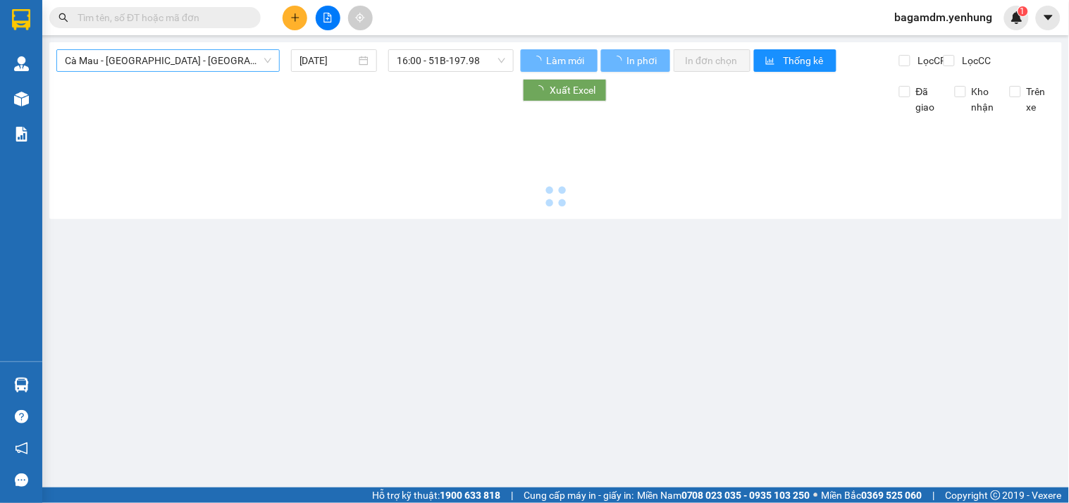
click at [144, 66] on span "Cà Mau - [GEOGRAPHIC_DATA] - [GEOGRAPHIC_DATA]" at bounding box center [168, 60] width 206 height 21
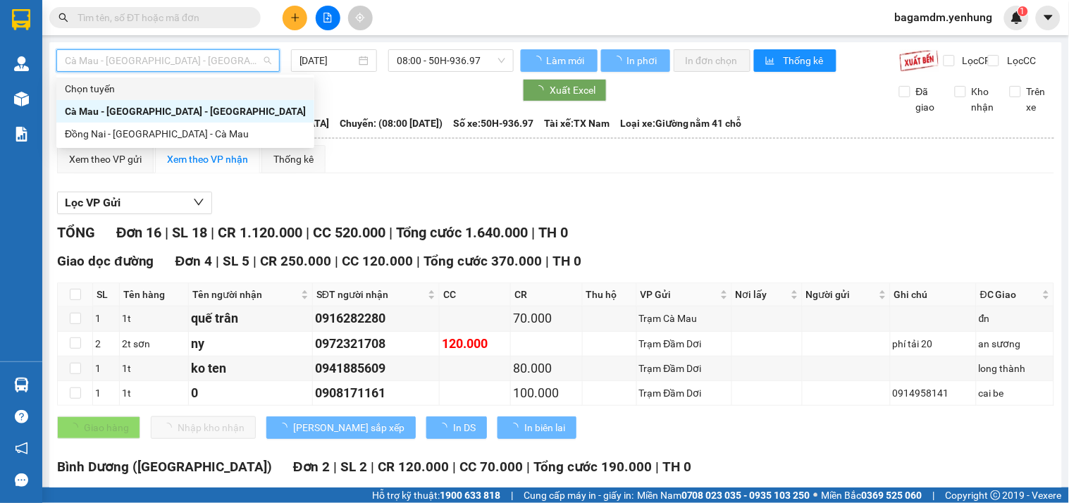
click at [97, 135] on div "Đồng Nai - [GEOGRAPHIC_DATA] - Cà Mau" at bounding box center [185, 134] width 241 height 16
type input "[DATE]"
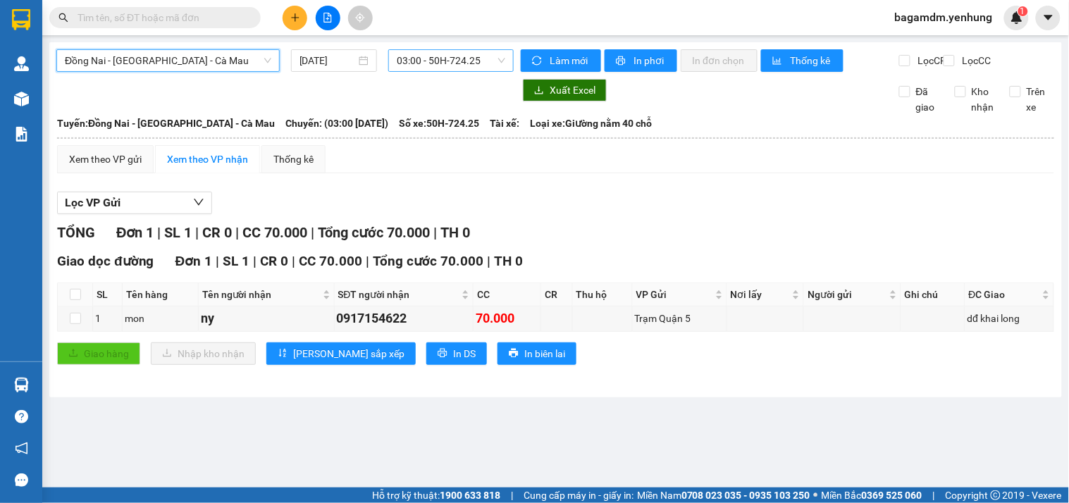
click at [416, 59] on span "03:00 - 50H-724.25" at bounding box center [451, 60] width 109 height 21
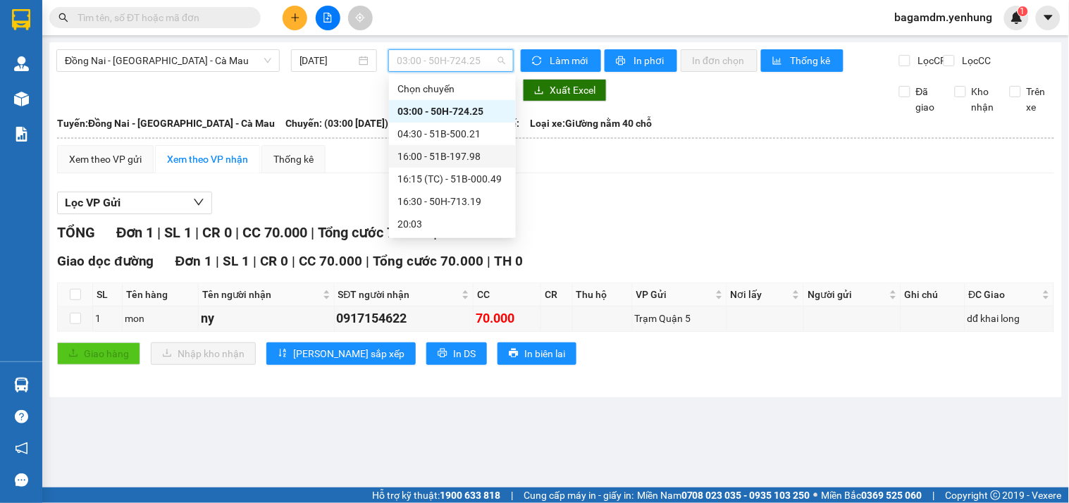
click at [413, 159] on div "16:00 - 51B-197.98" at bounding box center [452, 157] width 110 height 16
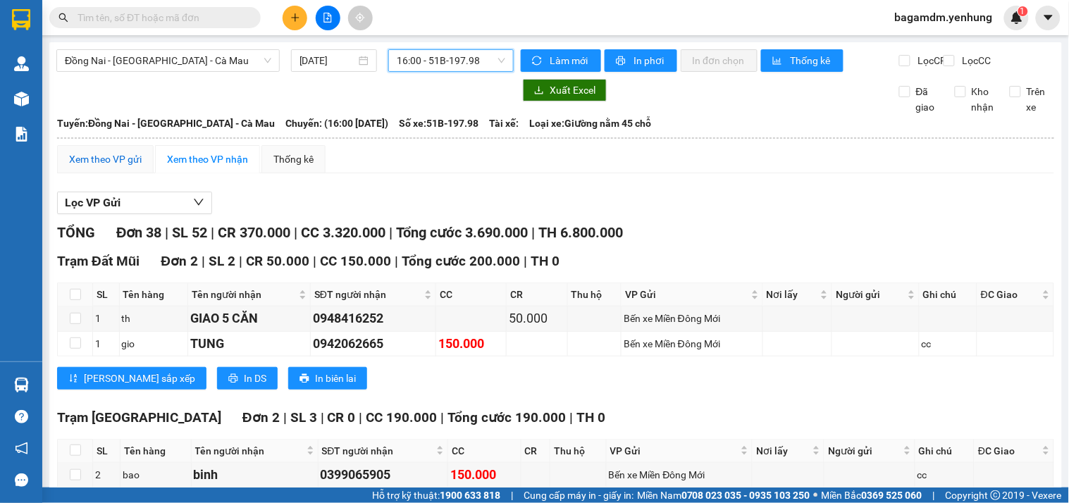
click at [111, 167] on div "Xem theo VP gửi" at bounding box center [105, 160] width 73 height 16
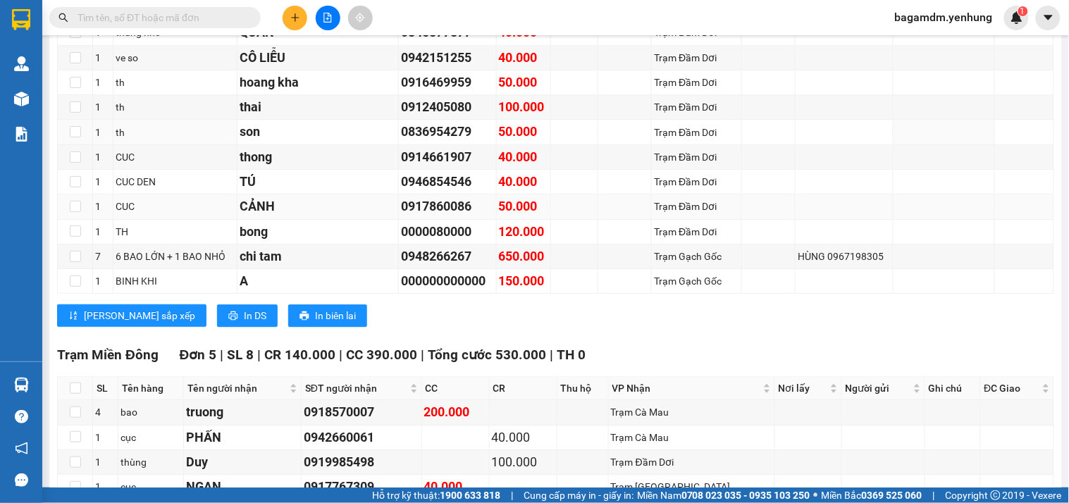
scroll to position [1018, 0]
